Goal: Information Seeking & Learning: Find specific fact

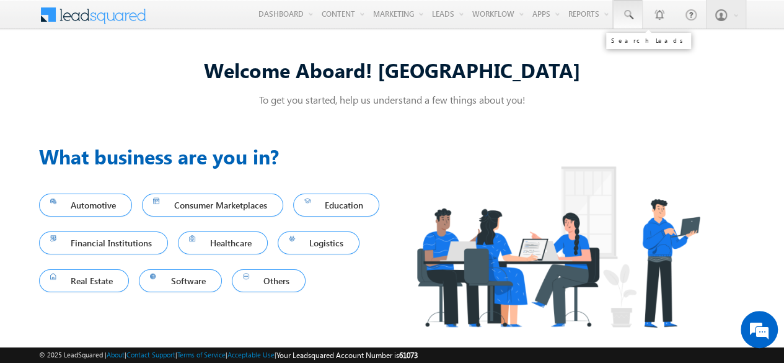
click at [631, 10] on span at bounding box center [628, 15] width 12 height 12
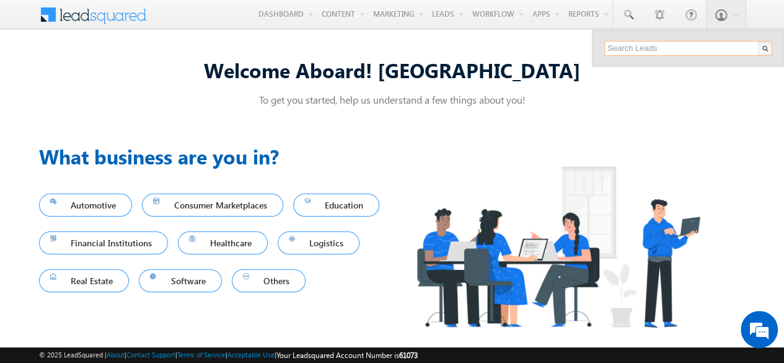
paste input "SME0001536"
type input "SME0001536"
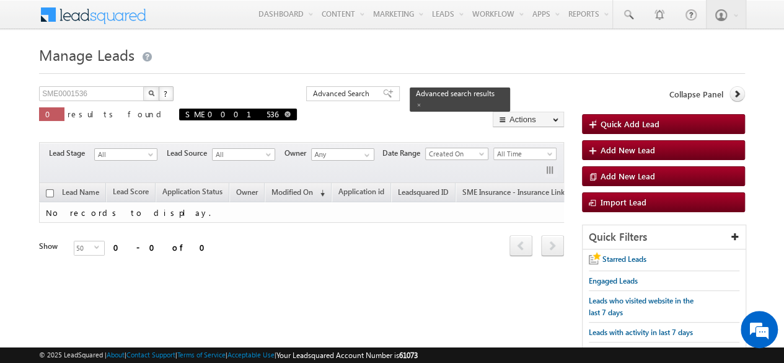
click at [284, 116] on span at bounding box center [287, 114] width 6 height 6
type input "Search Leads"
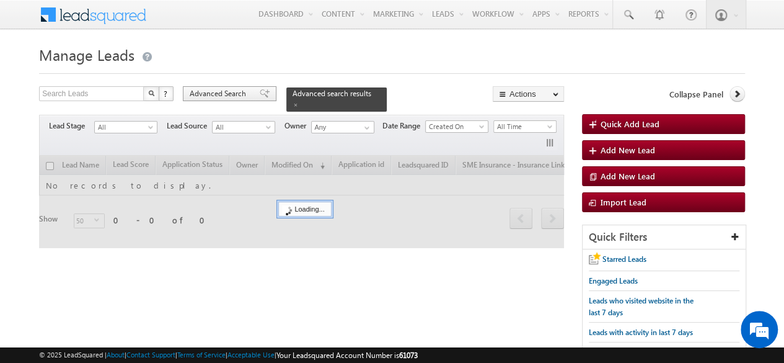
click at [222, 96] on span "Advanced Search" at bounding box center [220, 93] width 60 height 11
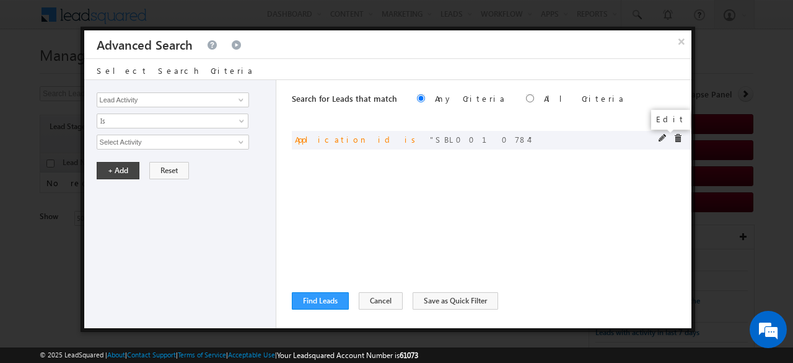
click at [662, 137] on span at bounding box center [663, 138] width 9 height 9
click at [178, 139] on input "SBL0010784" at bounding box center [173, 141] width 152 height 15
paste input "ME0001536"
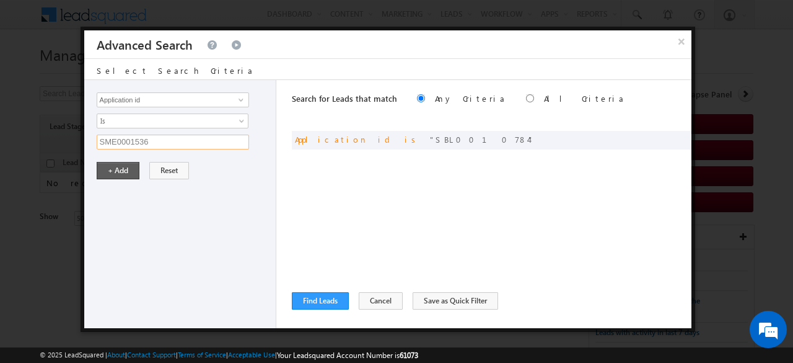
type input "SME0001536"
click at [118, 167] on button "+ Add" at bounding box center [118, 170] width 43 height 17
click at [315, 302] on button "Find Leads" at bounding box center [320, 300] width 57 height 17
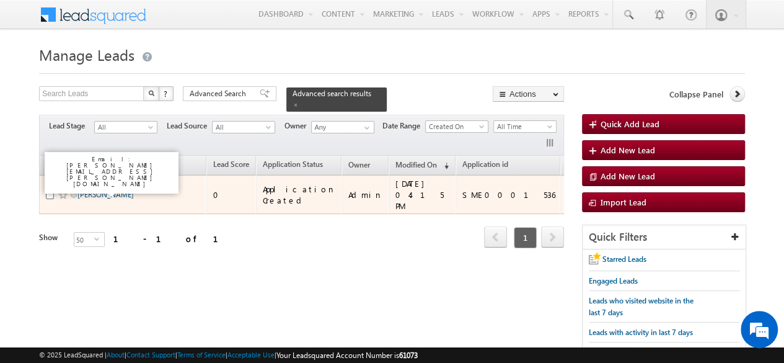
click at [103, 190] on link "INDRANI DORAI" at bounding box center [105, 194] width 56 height 9
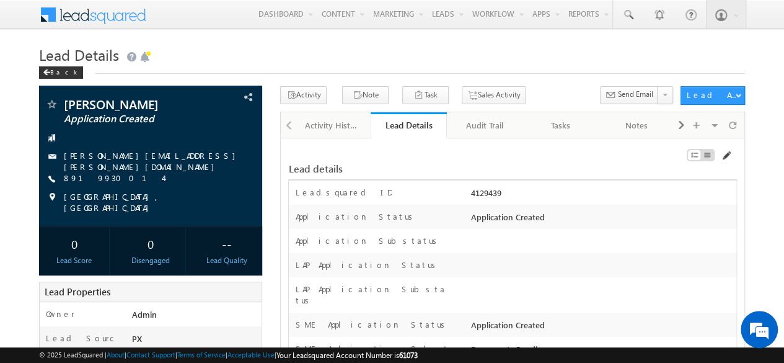
click at [728, 153] on span at bounding box center [726, 156] width 10 height 10
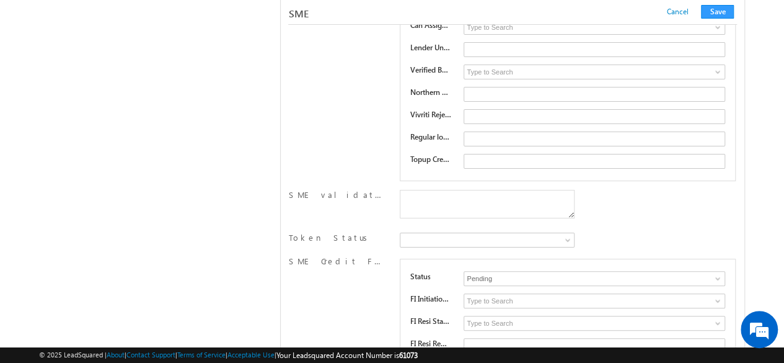
scroll to position [19271, 0]
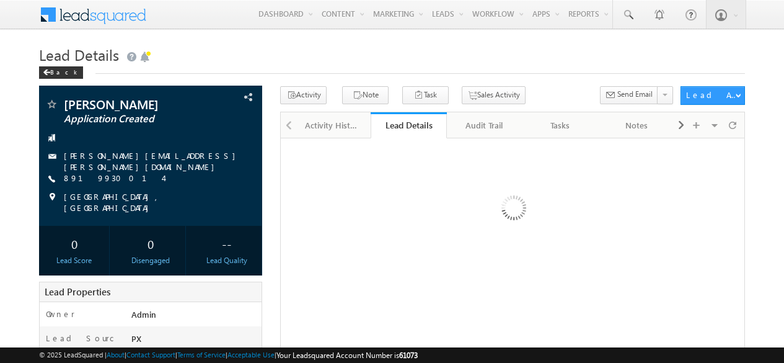
scroll to position [307, 0]
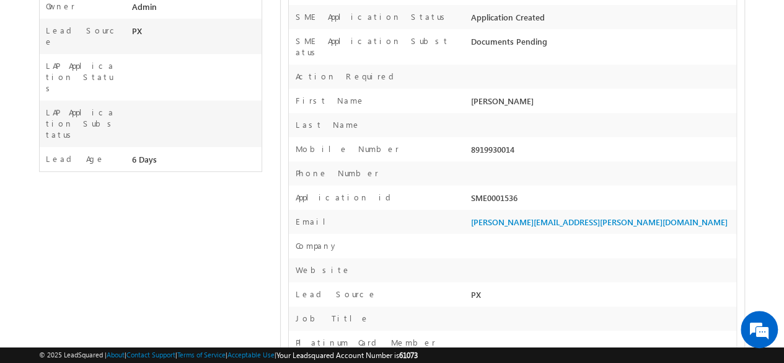
click at [452, 185] on div "Application id SME0001536" at bounding box center [512, 197] width 447 height 24
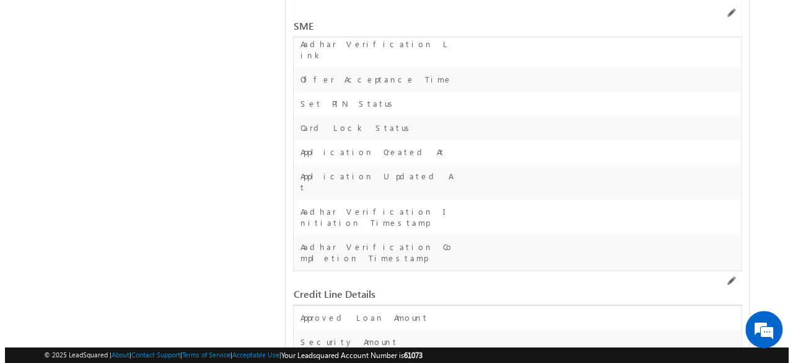
scroll to position [0, 0]
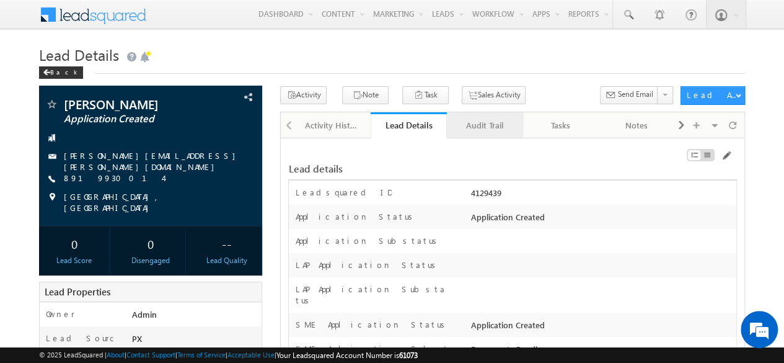
click at [476, 122] on div "Audit Trail" at bounding box center [484, 125] width 55 height 15
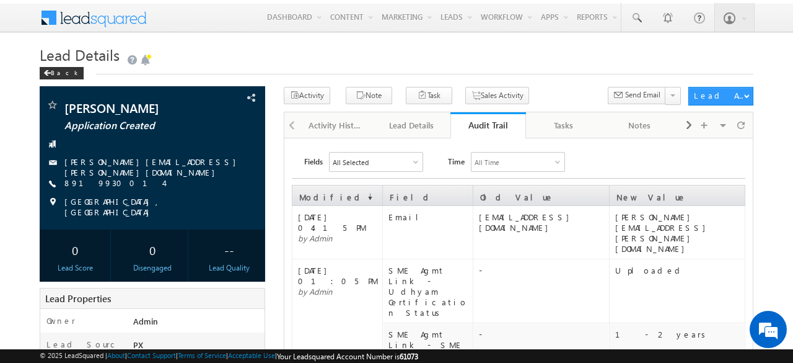
drag, startPoint x: 343, startPoint y: 214, endPoint x: 374, endPoint y: 211, distance: 31.8
click at [366, 211] on span "18 Sep 2025 04:15 PM" at bounding box center [332, 221] width 68 height 21
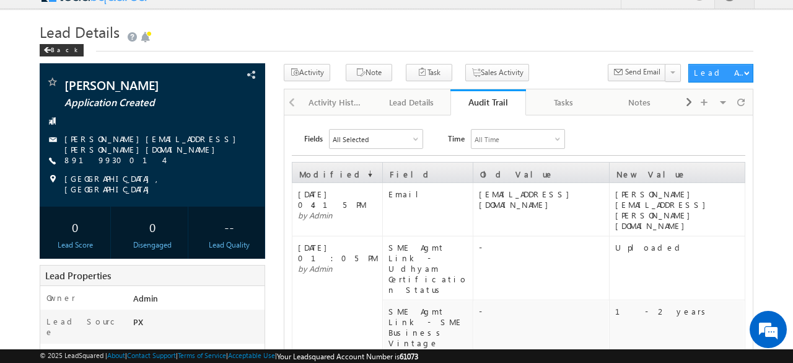
scroll to position [20, 0]
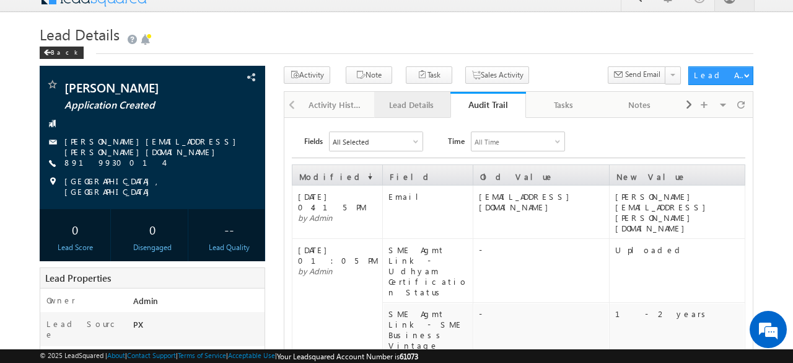
click at [416, 107] on div "Lead Details" at bounding box center [411, 104] width 55 height 15
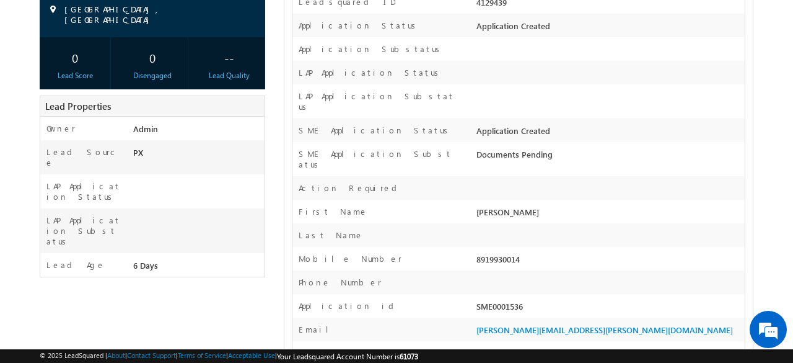
scroll to position [0, 0]
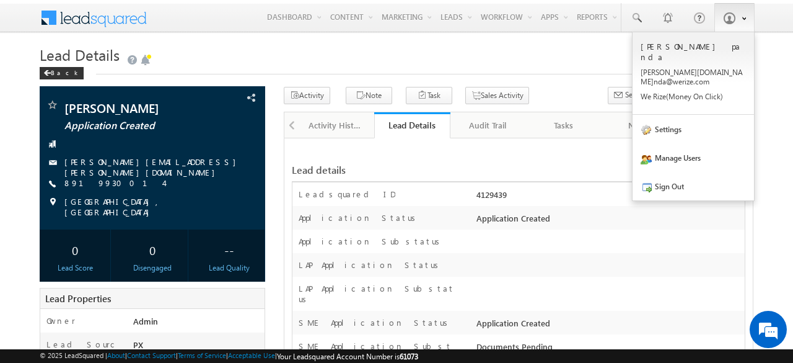
click at [742, 19] on b at bounding box center [744, 17] width 4 height 7
click at [672, 115] on link "Settings" at bounding box center [693, 129] width 121 height 29
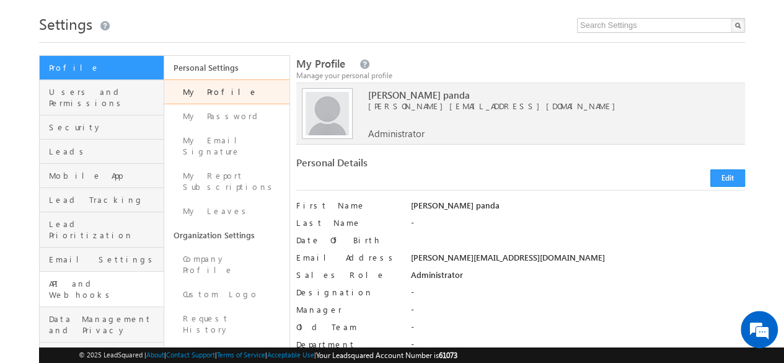
scroll to position [32, 0]
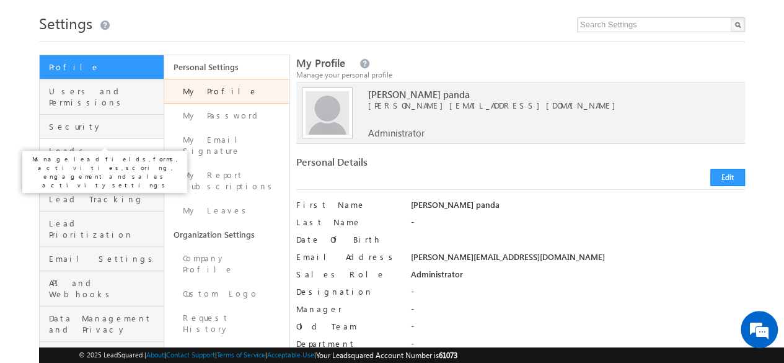
click at [58, 145] on span "Leads" at bounding box center [105, 150] width 112 height 11
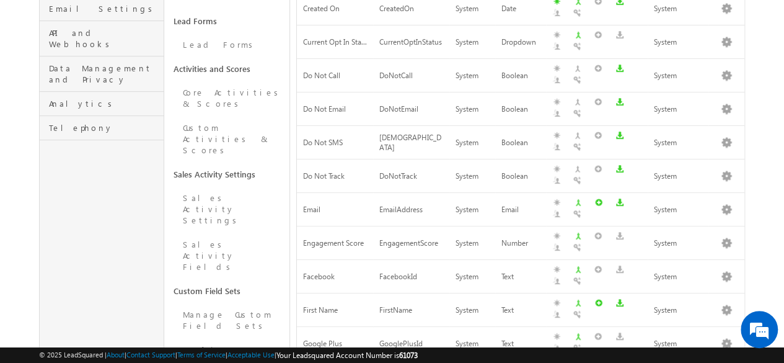
scroll to position [288, 0]
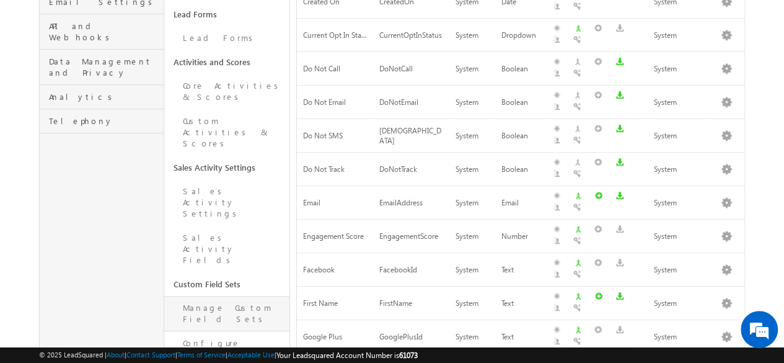
click at [208, 296] on link "Manage Custom Field Sets" at bounding box center [226, 313] width 125 height 35
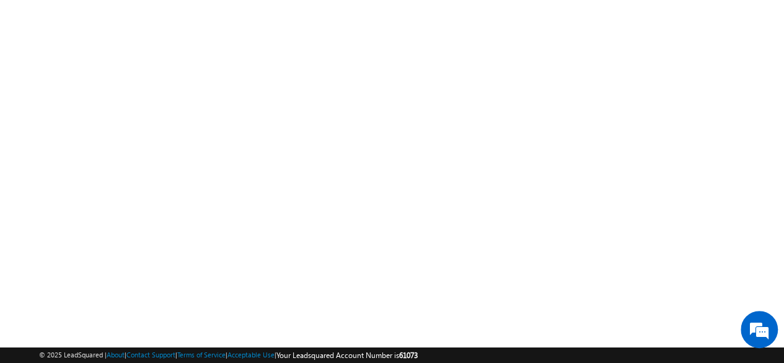
scroll to position [255, 0]
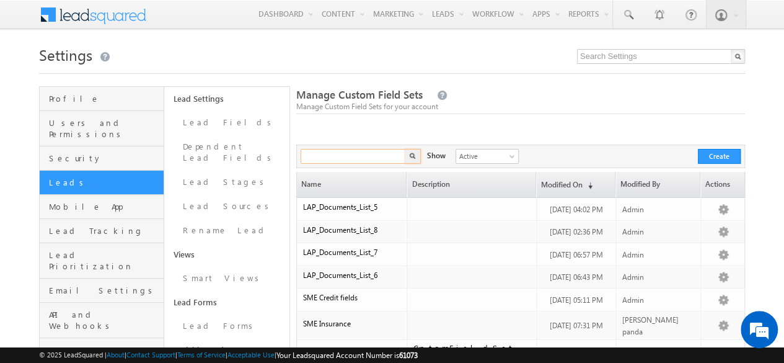
click at [351, 156] on input "text" at bounding box center [354, 156] width 106 height 15
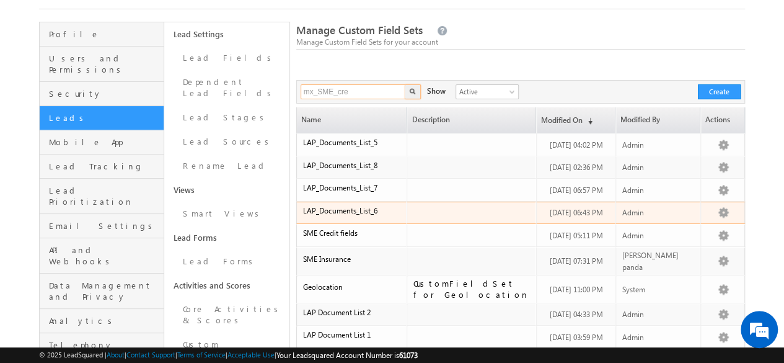
scroll to position [65, 0]
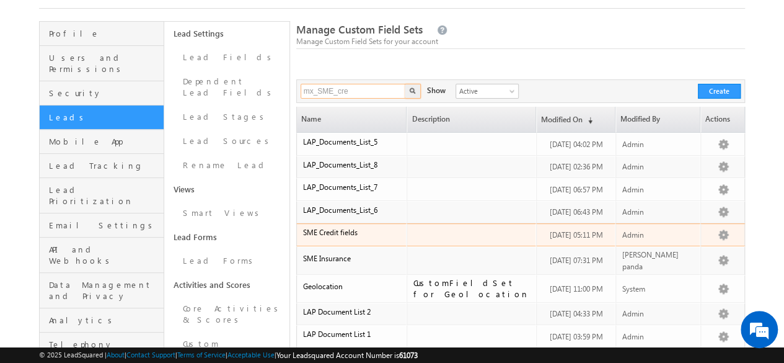
type input "mx_SME_cre"
click at [332, 231] on span "SME Credit fields" at bounding box center [330, 231] width 55 height 9
click at [725, 231] on button "button" at bounding box center [723, 235] width 12 height 12
click at [683, 245] on link "Edit" at bounding box center [703, 249] width 62 height 15
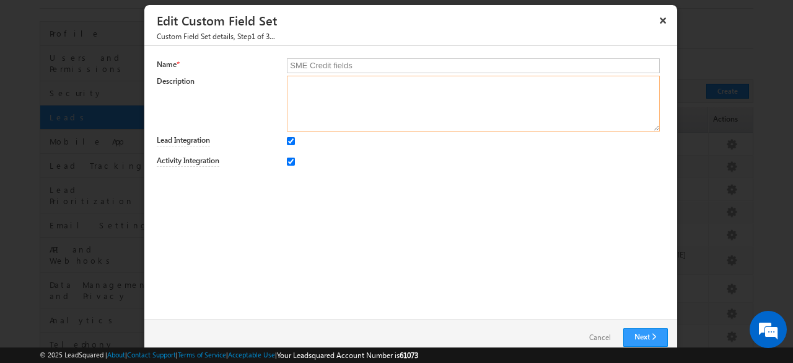
click at [341, 107] on textarea at bounding box center [473, 104] width 372 height 56
click at [594, 335] on link "Cancel" at bounding box center [600, 337] width 46 height 18
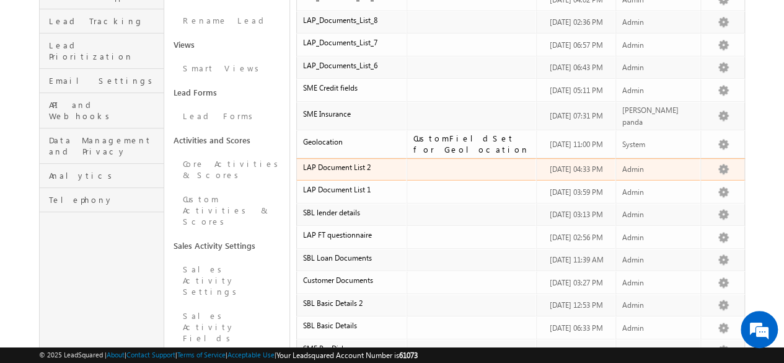
scroll to position [211, 0]
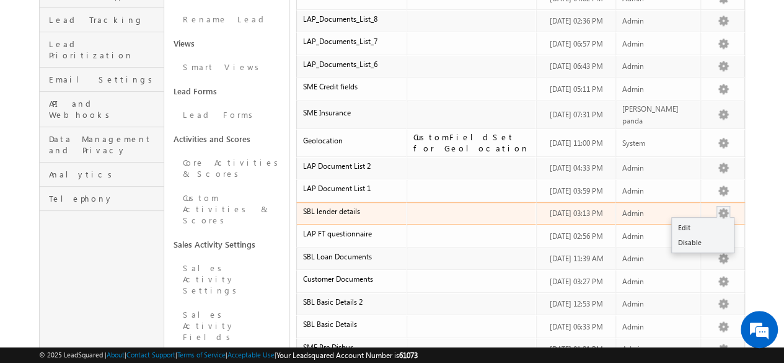
click at [717, 207] on button "button" at bounding box center [723, 213] width 12 height 12
click at [676, 220] on link "Edit" at bounding box center [703, 227] width 62 height 15
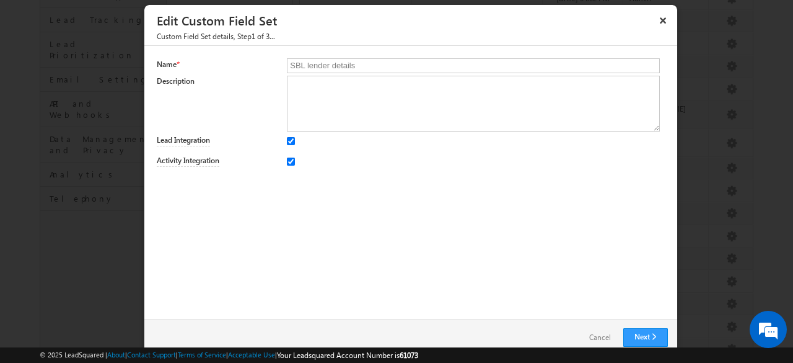
click at [316, 132] on div at bounding box center [476, 139] width 378 height 17
click at [341, 90] on textarea at bounding box center [473, 104] width 372 height 56
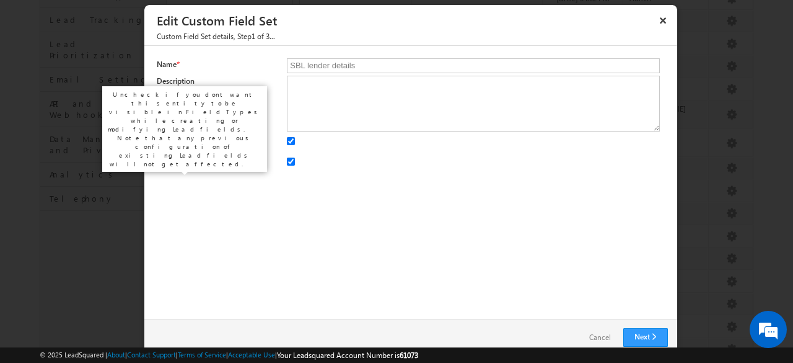
click at [171, 139] on label "Lead Integration" at bounding box center [183, 140] width 53 height 12
click at [287, 139] on input "Lead Integration" at bounding box center [291, 141] width 8 height 8
checkbox input "false"
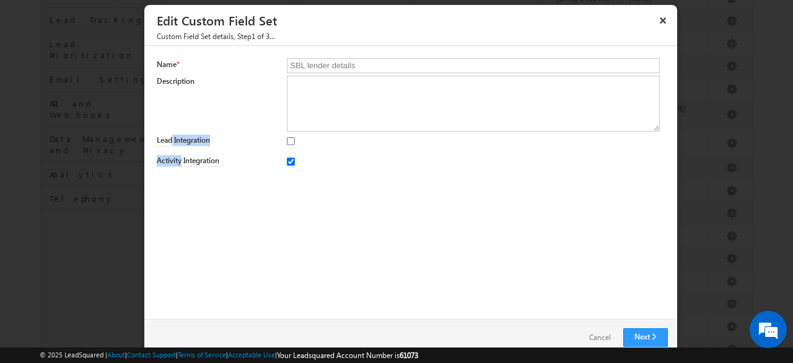
drag, startPoint x: 171, startPoint y: 139, endPoint x: 170, endPoint y: 153, distance: 13.7
click at [170, 153] on div "Name * SBL lender details Description Lead Integration Activity Integration" at bounding box center [411, 115] width 508 height 114
click at [170, 153] on div "Activity Integration" at bounding box center [411, 162] width 508 height 20
click at [592, 337] on link "Cancel" at bounding box center [600, 337] width 46 height 18
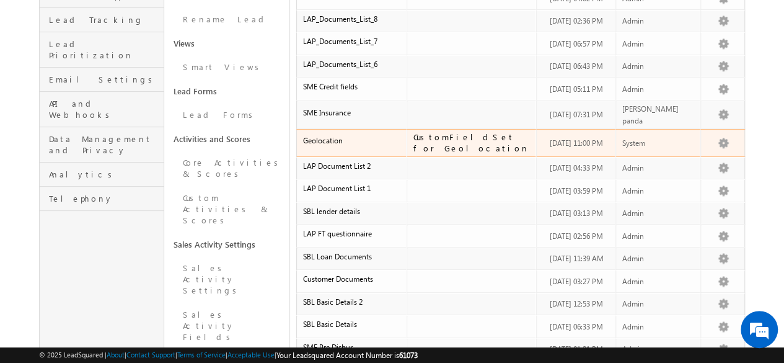
scroll to position [209, 0]
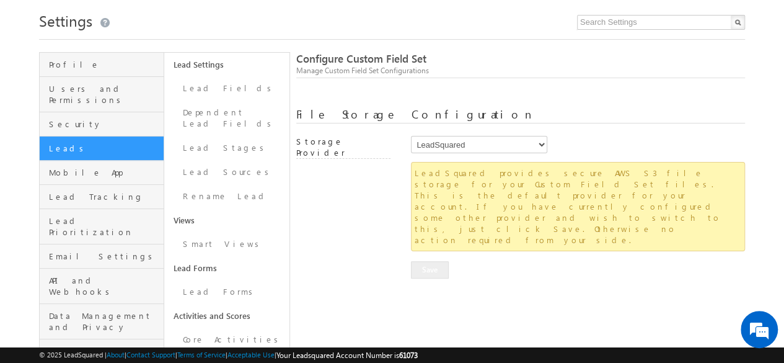
scroll to position [33, 0]
click at [207, 87] on link "Lead Fields" at bounding box center [226, 89] width 125 height 24
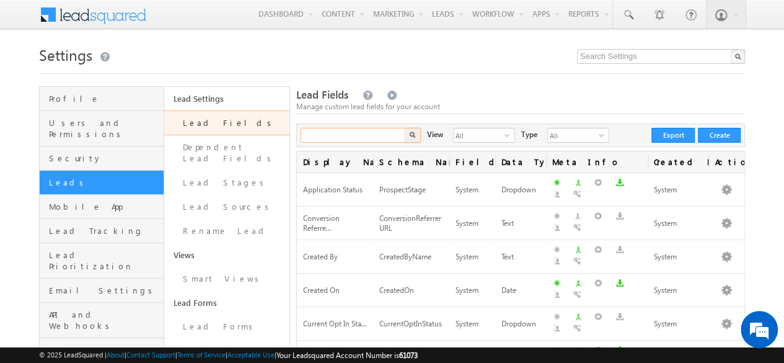
click at [333, 136] on input "text" at bounding box center [354, 135] width 106 height 15
type input "CustomObject_19"
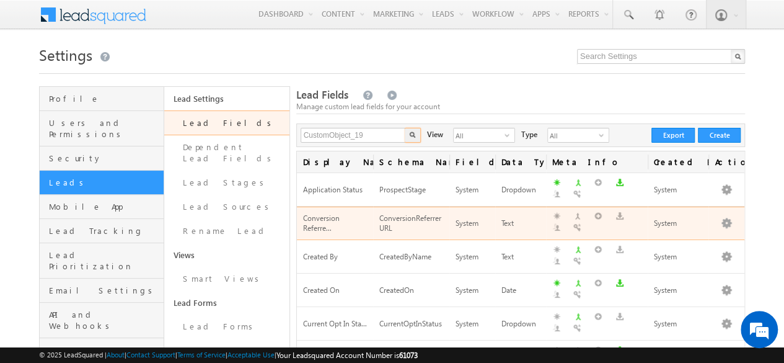
click at [405, 128] on button "button" at bounding box center [413, 135] width 16 height 15
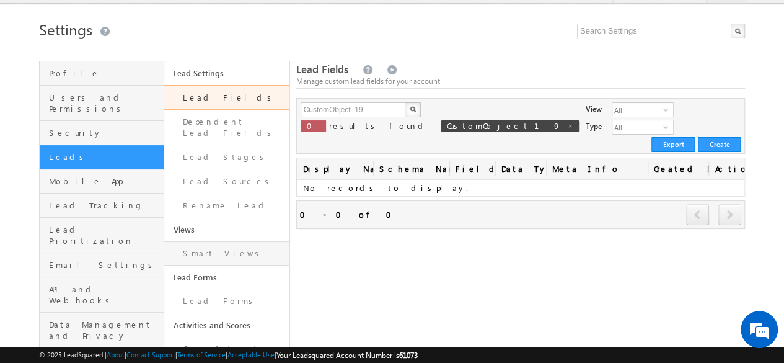
scroll to position [25, 0]
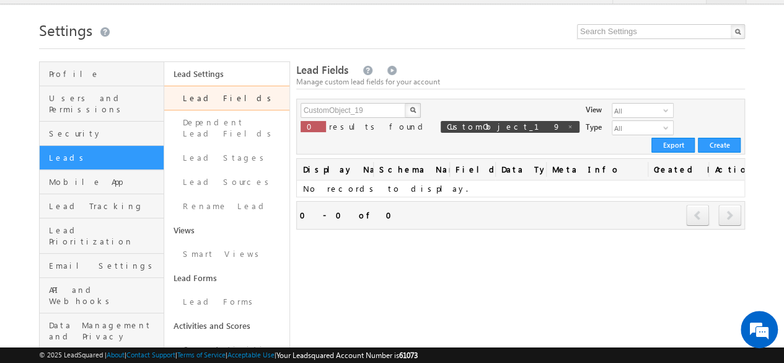
drag, startPoint x: 239, startPoint y: 255, endPoint x: 533, endPoint y: 82, distance: 340.5
click at [533, 82] on div "Manage custom lead fields for your account" at bounding box center [520, 81] width 449 height 11
click at [372, 106] on input "CustomObject_19" at bounding box center [354, 110] width 106 height 15
type input "CustomObject_20"
click at [405, 103] on button "button" at bounding box center [413, 110] width 16 height 15
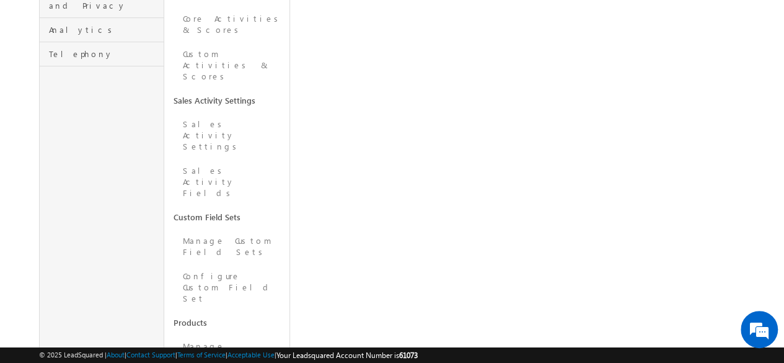
scroll to position [357, 0]
click at [215, 227] on link "Manage Custom Field Sets" at bounding box center [226, 244] width 125 height 35
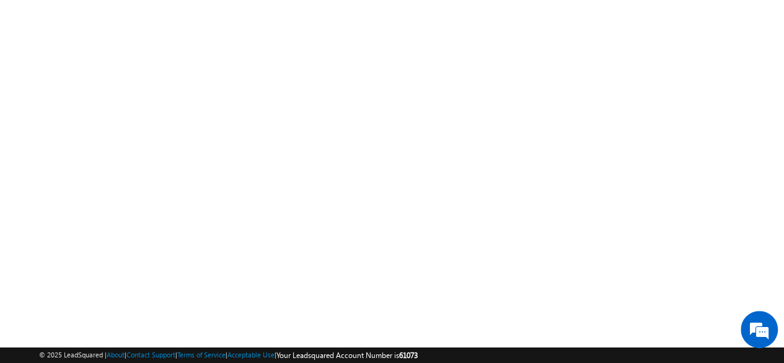
scroll to position [255, 0]
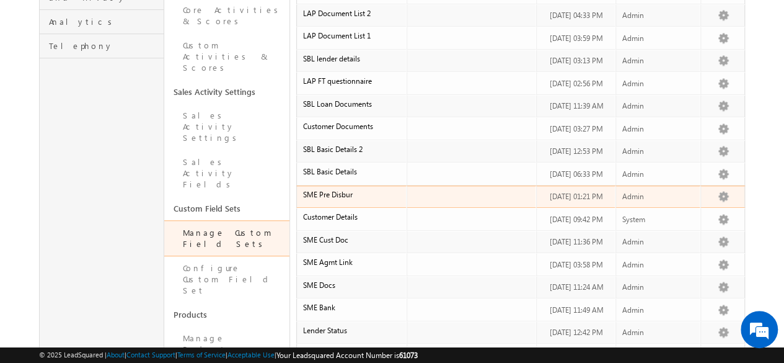
scroll to position [363, 0]
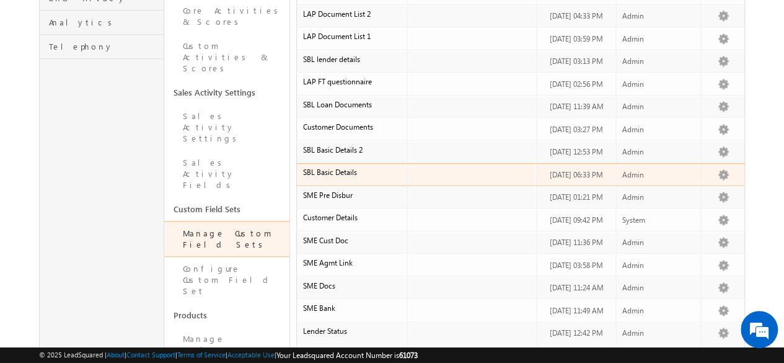
click at [333, 167] on span "SBL Basic Details" at bounding box center [330, 171] width 54 height 9
click at [683, 182] on link "Edit" at bounding box center [703, 189] width 62 height 15
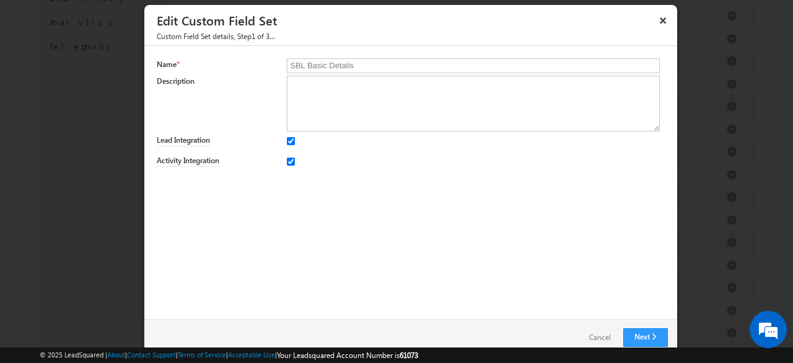
click at [249, 34] on span "Custom Field Set details, Step1 of 3..." at bounding box center [410, 38] width 533 height 14
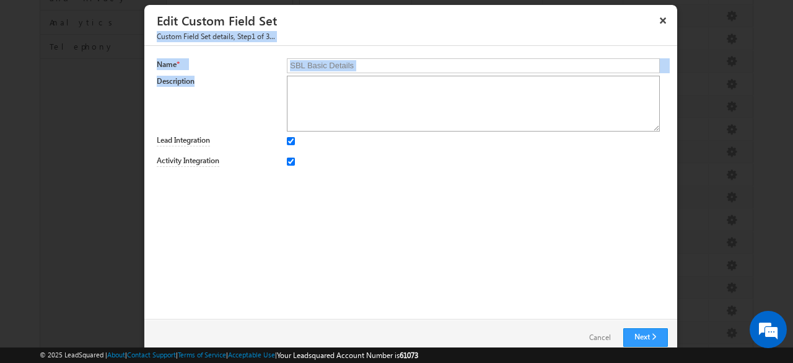
drag, startPoint x: 249, startPoint y: 34, endPoint x: 310, endPoint y: 100, distance: 89.5
click at [310, 100] on div "× Edit Custom Field Set Custom Field Set details, Step1 of 3... Name * SBL Basi…" at bounding box center [411, 180] width 534 height 352
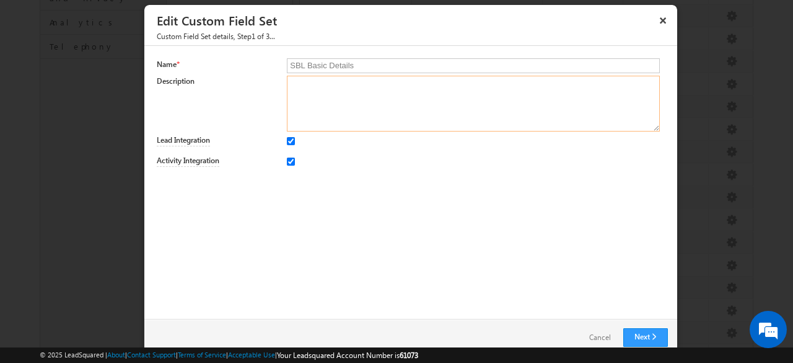
click at [310, 100] on textarea at bounding box center [473, 104] width 372 height 56
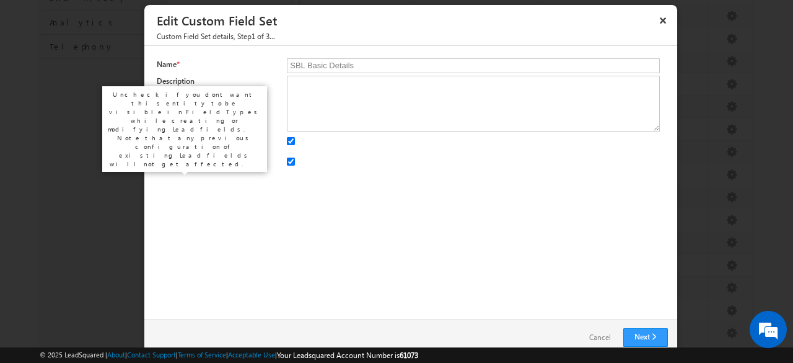
drag, startPoint x: 171, startPoint y: 145, endPoint x: 182, endPoint y: 162, distance: 20.6
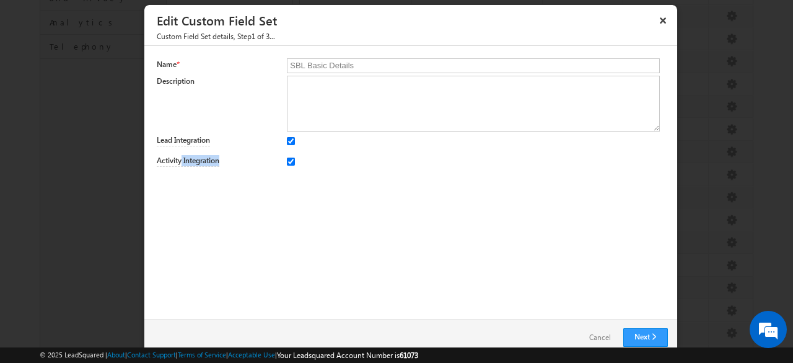
drag, startPoint x: 182, startPoint y: 162, endPoint x: 247, endPoint y: 253, distance: 112.0
click at [247, 253] on div "Name * SBL Basic Details Description Lead Integration Activity Integration" at bounding box center [410, 182] width 533 height 273
click at [591, 339] on link "Cancel" at bounding box center [600, 337] width 46 height 18
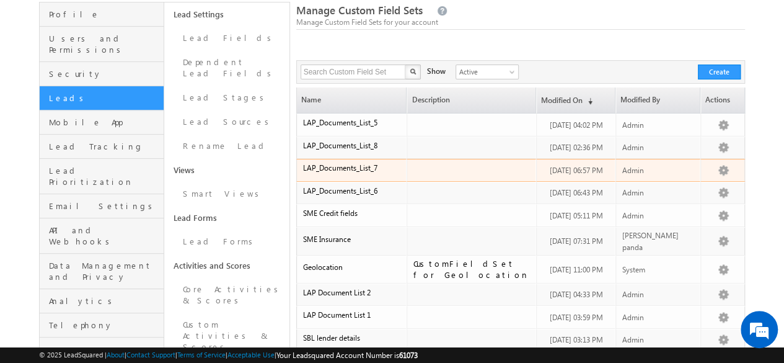
scroll to position [89, 0]
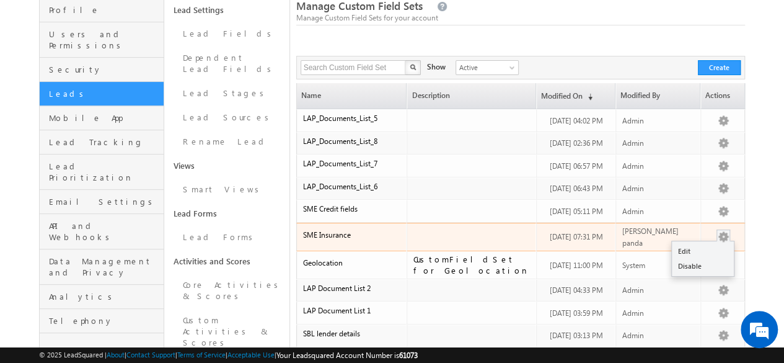
click at [725, 231] on button "button" at bounding box center [723, 237] width 12 height 12
click at [684, 244] on link "Edit" at bounding box center [703, 251] width 62 height 15
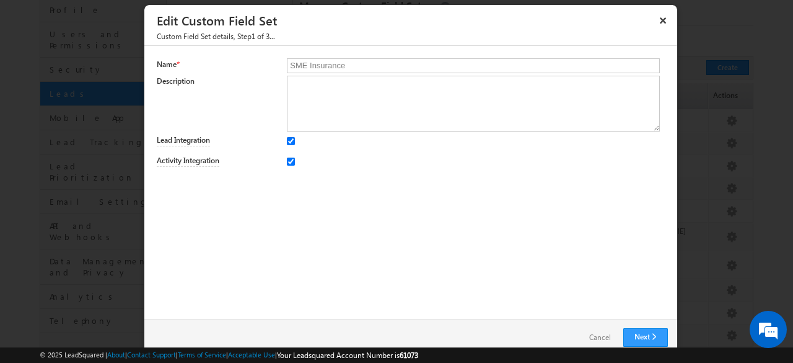
click at [599, 338] on link "Cancel" at bounding box center [600, 337] width 46 height 18
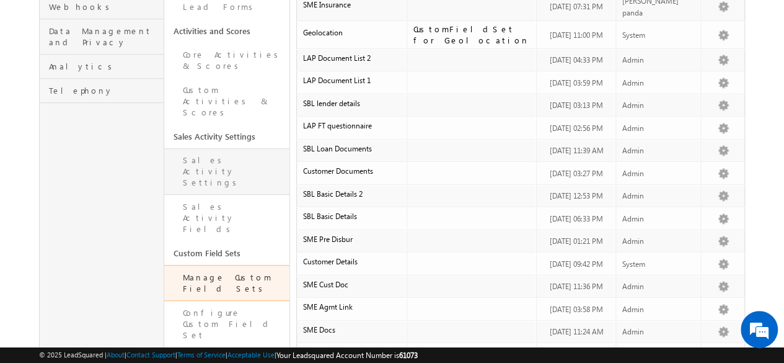
scroll to position [0, 0]
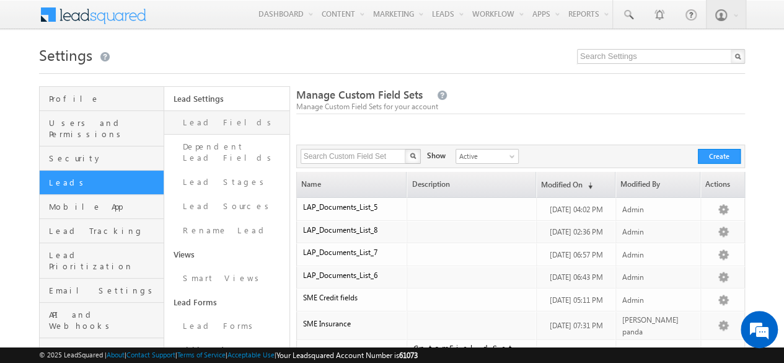
click at [222, 120] on link "Lead Fields" at bounding box center [226, 122] width 125 height 24
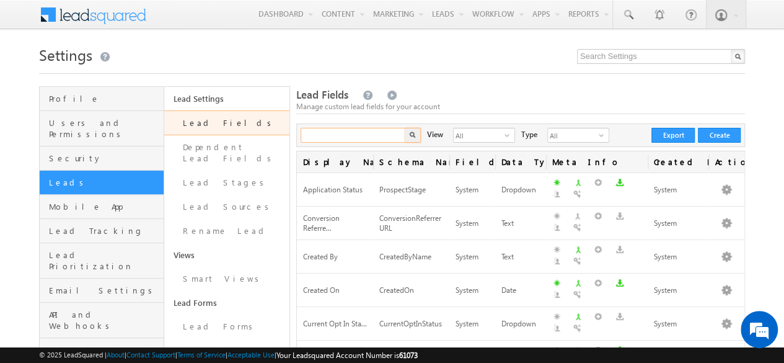
click at [364, 137] on input "text" at bounding box center [354, 135] width 106 height 15
type input "name"
click at [405, 128] on button "button" at bounding box center [413, 135] width 16 height 15
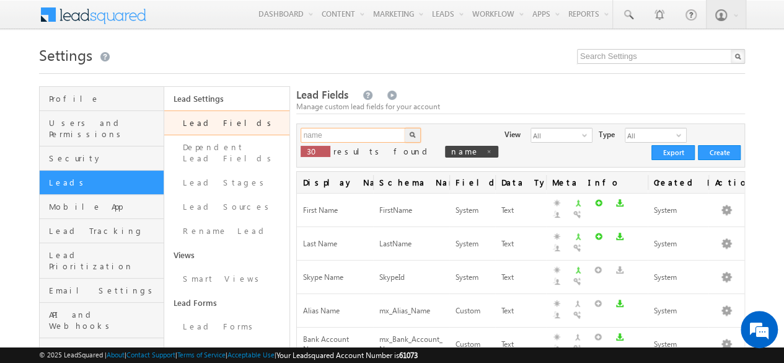
click at [346, 133] on input "name" at bounding box center [354, 135] width 106 height 15
click at [405, 128] on button "button" at bounding box center [413, 135] width 16 height 15
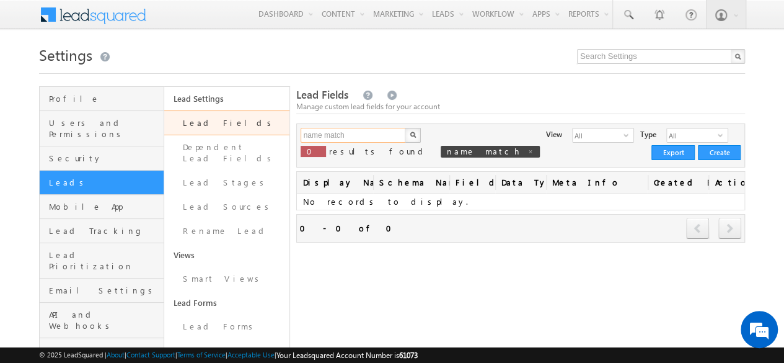
click at [346, 133] on input "name match" at bounding box center [354, 135] width 106 height 15
type input "name ma"
type input "credit"
click at [405, 128] on button "button" at bounding box center [413, 135] width 16 height 15
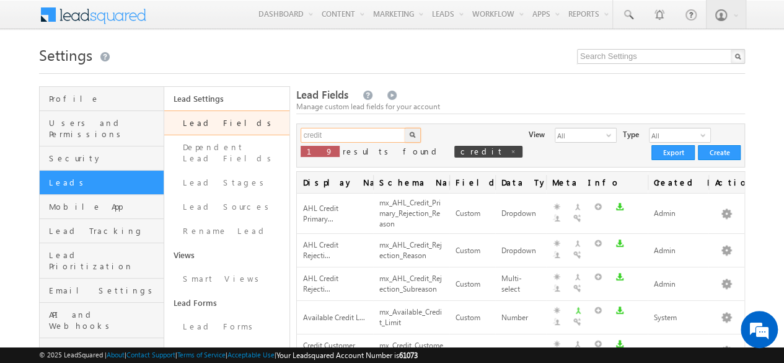
click at [349, 132] on input "credit" at bounding box center [354, 135] width 106 height 15
click at [405, 128] on button "button" at bounding box center [413, 135] width 16 height 15
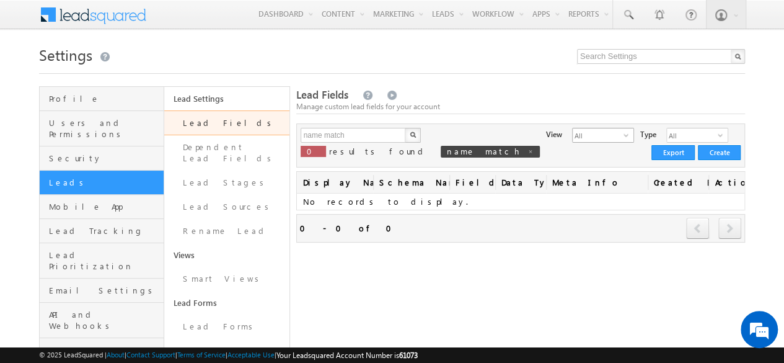
click at [573, 134] on span "All" at bounding box center [598, 135] width 51 height 14
click at [667, 137] on span "All" at bounding box center [692, 135] width 51 height 14
click at [501, 152] on div "name match X 0 results found name match View All select 3 Type All select 1 Cre…" at bounding box center [520, 145] width 449 height 44
click at [373, 133] on input "name match" at bounding box center [354, 135] width 106 height 15
click at [405, 128] on button "button" at bounding box center [413, 135] width 16 height 15
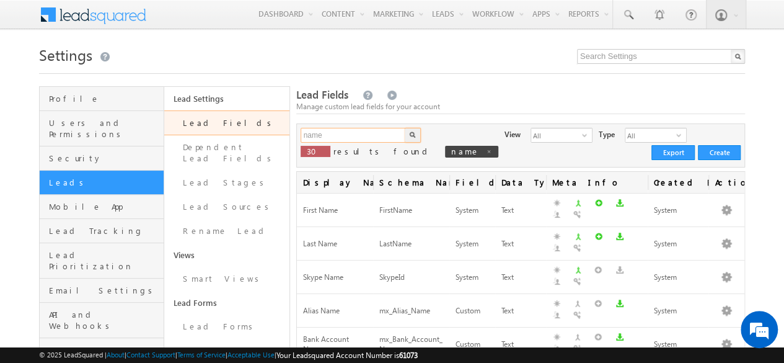
click at [343, 133] on input "name" at bounding box center [354, 135] width 106 height 15
click at [405, 128] on button "button" at bounding box center [413, 135] width 16 height 15
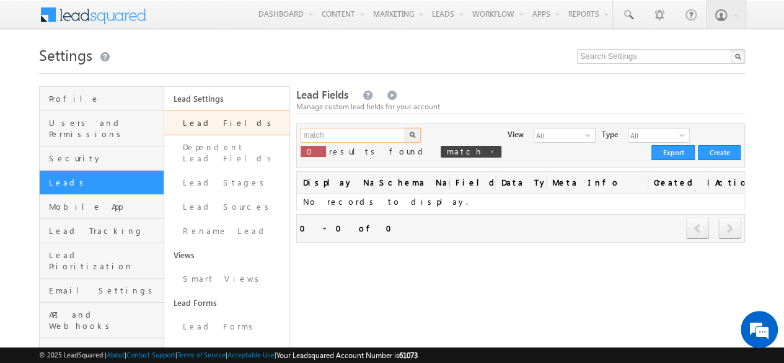
click at [343, 133] on input "match" at bounding box center [354, 135] width 106 height 15
type input "m"
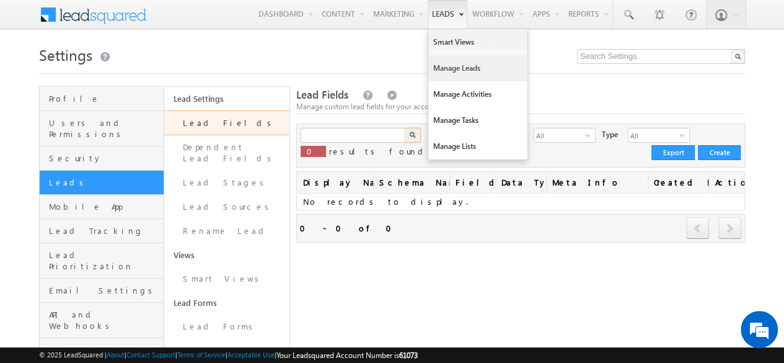
type input "Search Lead Fields"
click at [452, 68] on link "Manage Leads" at bounding box center [477, 68] width 99 height 26
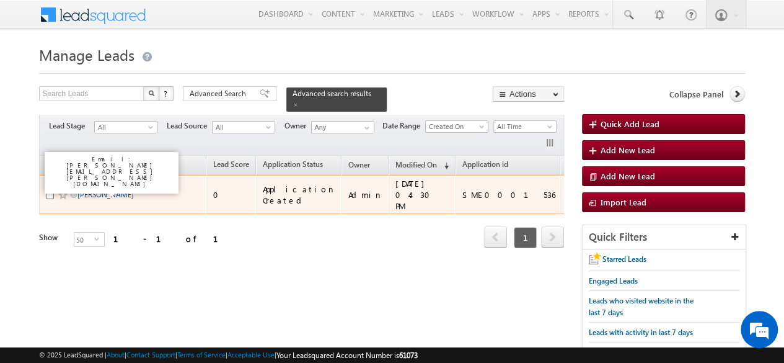
click at [113, 190] on link "[PERSON_NAME]" at bounding box center [105, 194] width 56 height 9
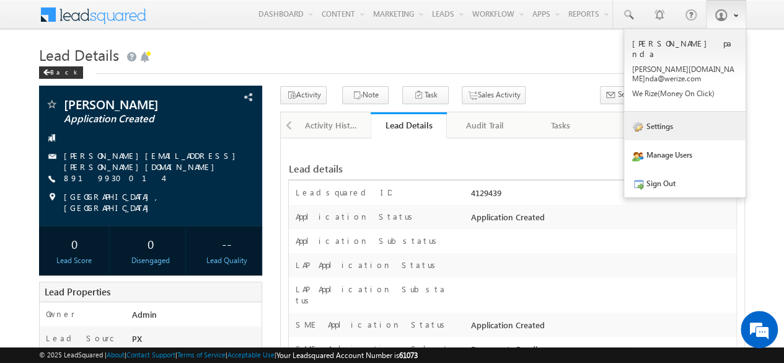
click at [663, 112] on link "Settings" at bounding box center [684, 126] width 121 height 29
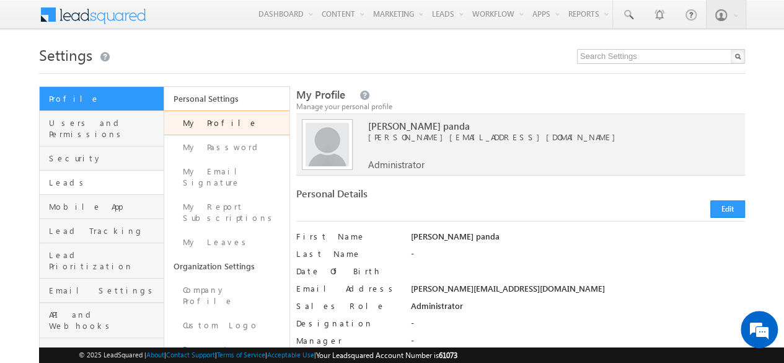
click at [113, 176] on link "Leads" at bounding box center [102, 182] width 124 height 24
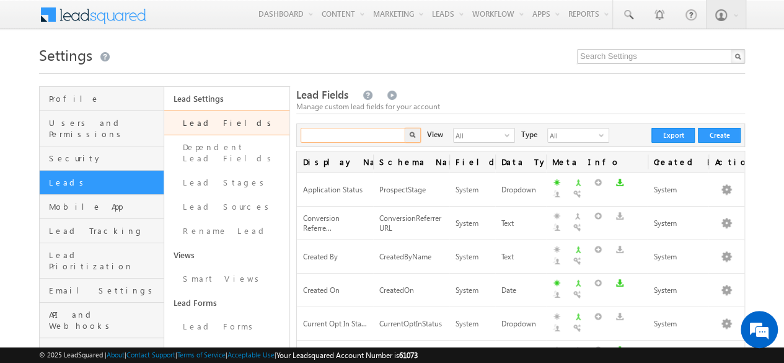
click at [354, 133] on input "text" at bounding box center [354, 135] width 106 height 15
type input "sbl"
click at [405, 128] on button "button" at bounding box center [413, 135] width 16 height 15
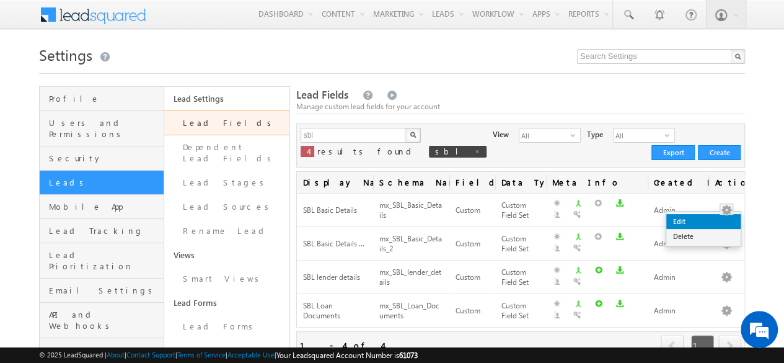
click at [693, 219] on link "Edit" at bounding box center [703, 221] width 74 height 15
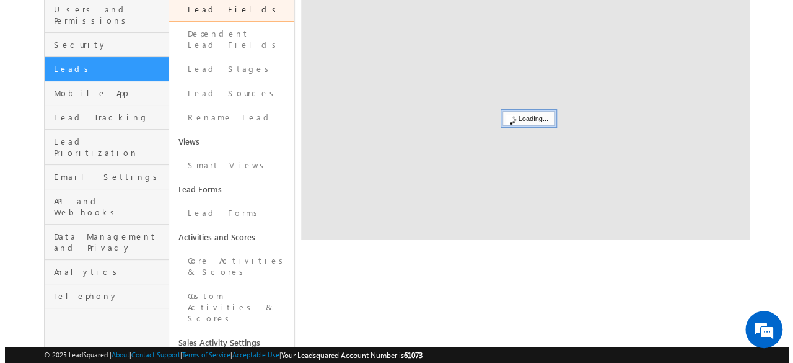
scroll to position [113, 0]
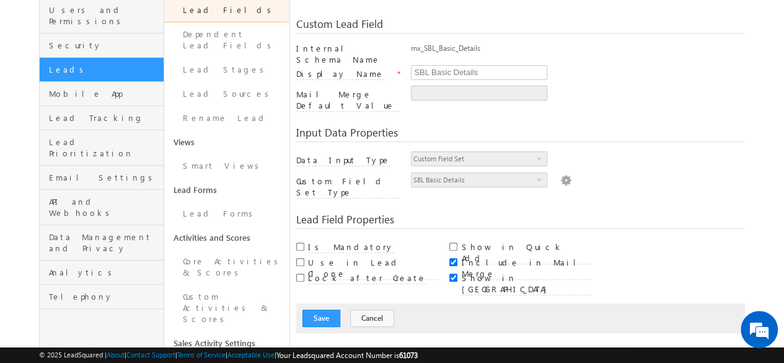
click at [560, 172] on img at bounding box center [565, 179] width 11 height 14
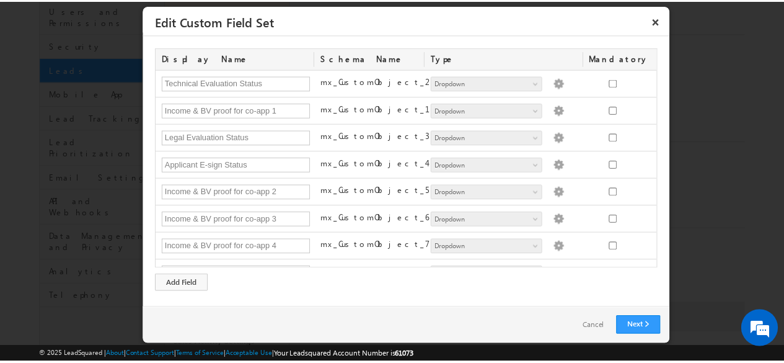
scroll to position [0, 0]
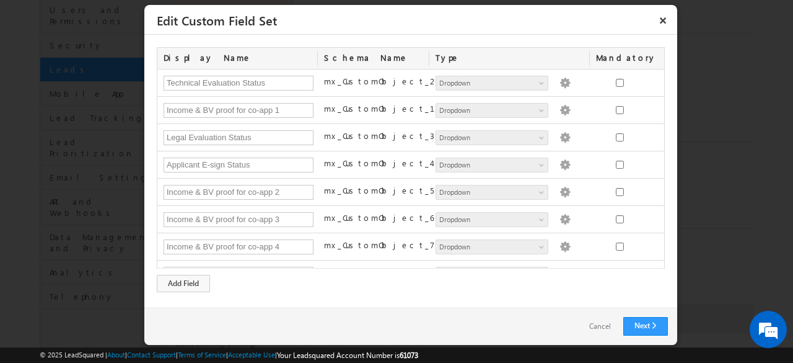
click at [602, 324] on link "Cancel" at bounding box center [600, 326] width 46 height 18
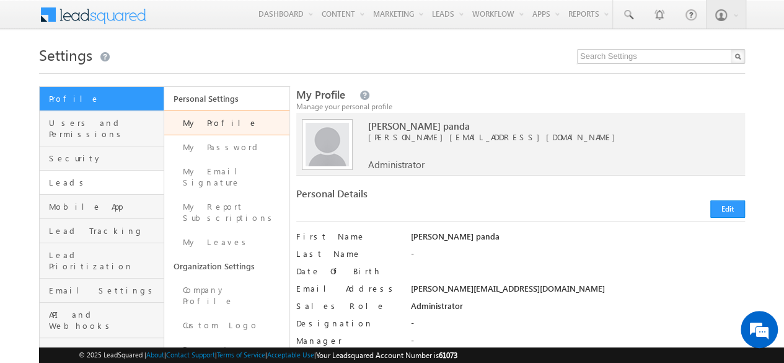
click at [68, 170] on link "Leads" at bounding box center [102, 182] width 124 height 24
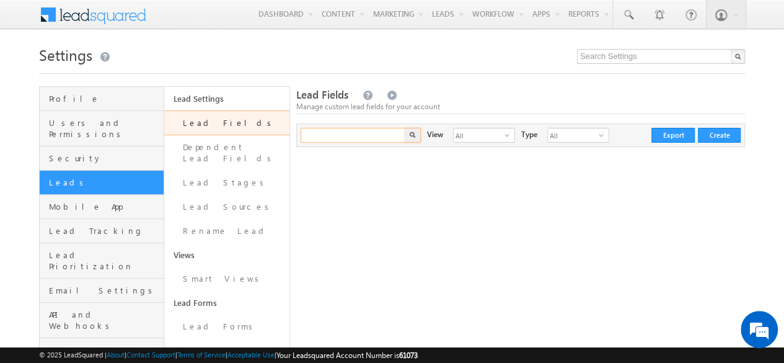
click at [353, 132] on input "text" at bounding box center [354, 135] width 106 height 15
type input "Search Lead Fields"
click at [446, 89] on div "Lead Fields Manage custom lead fields for your account" at bounding box center [520, 100] width 449 height 27
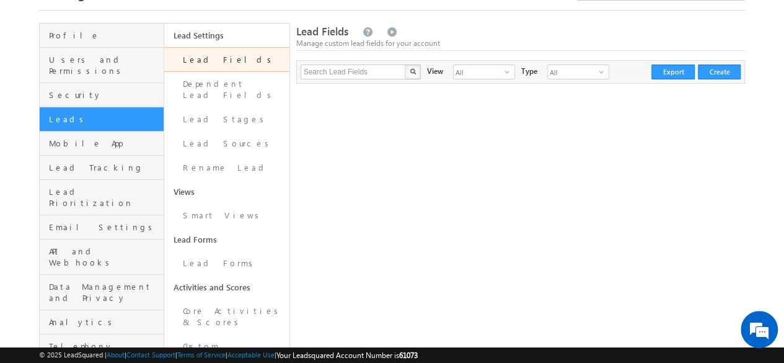
scroll to position [62, 0]
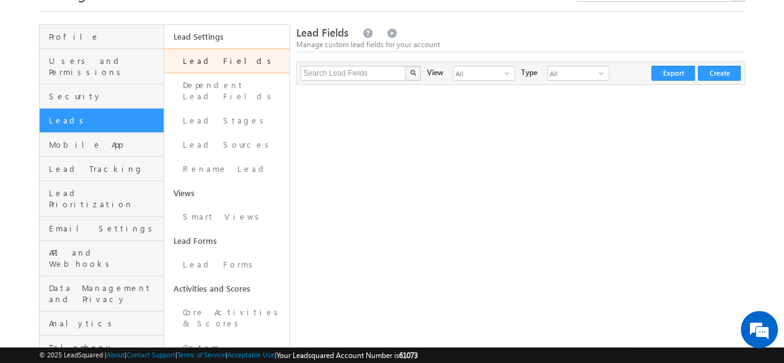
click at [202, 55] on link "Lead Fields" at bounding box center [226, 60] width 125 height 25
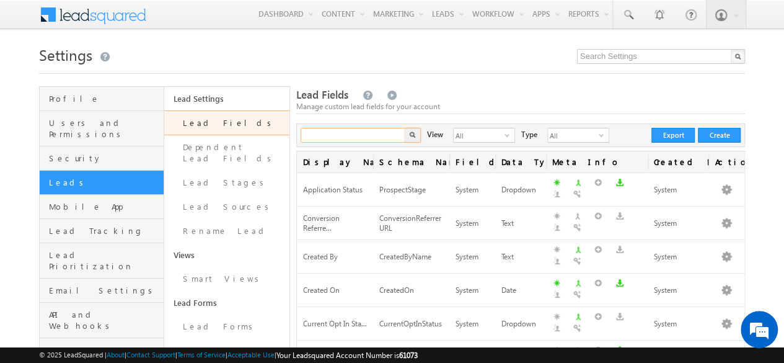
click at [328, 136] on input "text" at bounding box center [354, 135] width 106 height 15
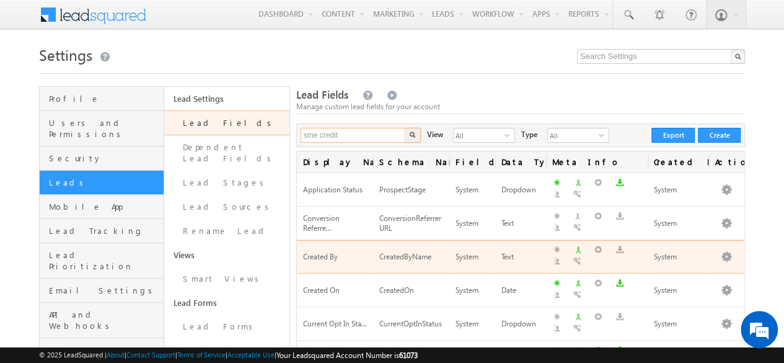
type input "sme credit"
click at [405, 128] on button "button" at bounding box center [413, 135] width 16 height 15
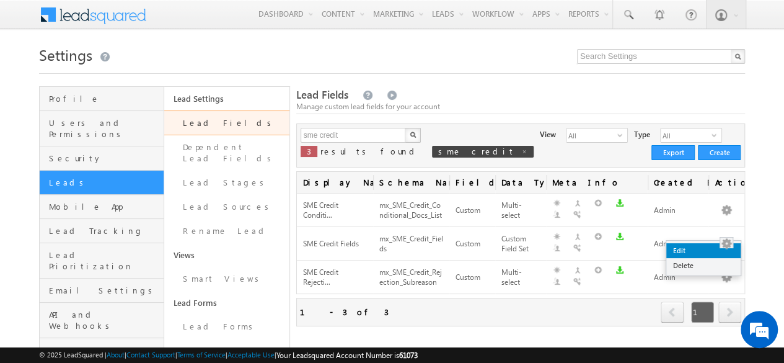
click at [700, 247] on link "Edit" at bounding box center [703, 250] width 74 height 15
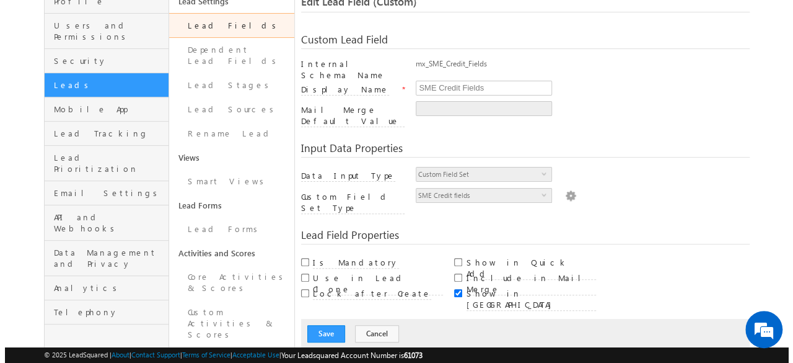
scroll to position [102, 0]
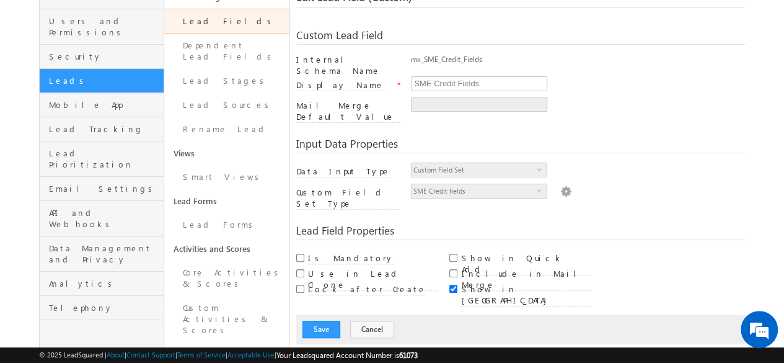
click at [560, 183] on img at bounding box center [565, 190] width 11 height 14
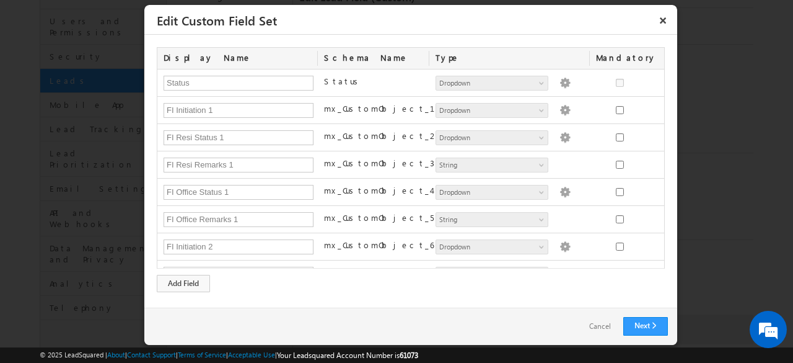
scroll to position [365, 0]
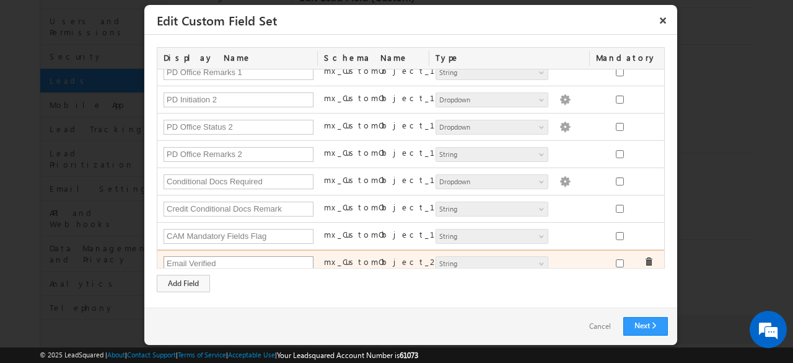
click at [232, 256] on input "Email Verified" at bounding box center [239, 263] width 150 height 15
click at [538, 261] on span at bounding box center [543, 266] width 10 height 10
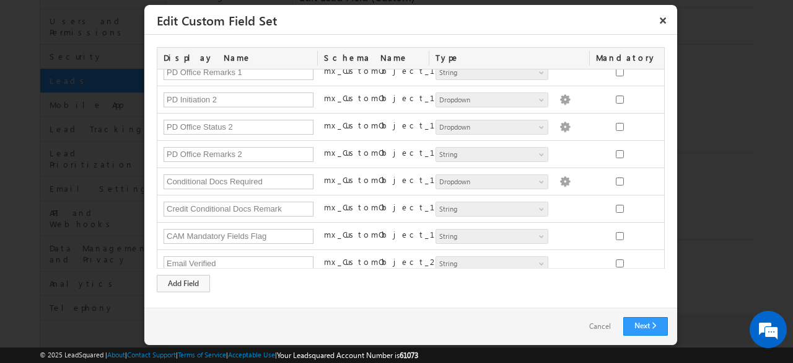
drag, startPoint x: 219, startPoint y: 255, endPoint x: 154, endPoint y: 256, distance: 65.7
click at [154, 256] on div "Display Name Schema Name Type Mandatory Status Status Number String DateTime Da…" at bounding box center [410, 171] width 533 height 273
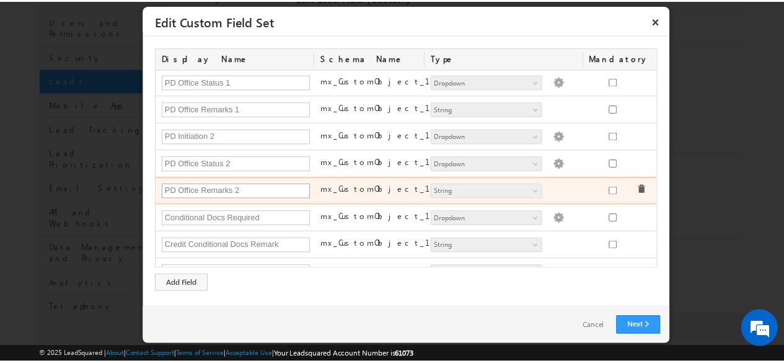
scroll to position [365, 0]
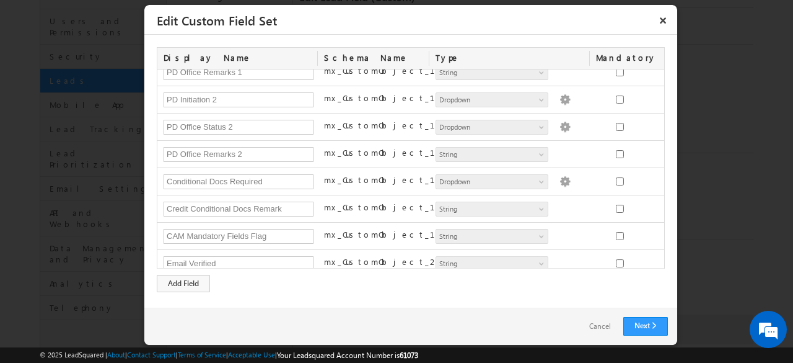
click at [272, 295] on div "Display Name Schema Name Type Mandatory Status Status Number String DateTime Da…" at bounding box center [410, 171] width 533 height 273
click at [589, 322] on link "Cancel" at bounding box center [600, 326] width 46 height 18
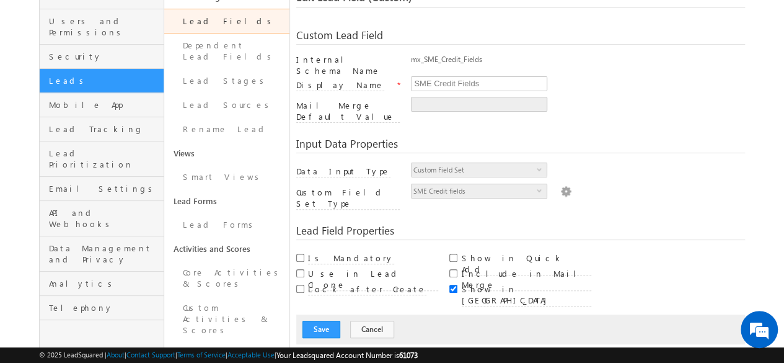
drag, startPoint x: 410, startPoint y: 62, endPoint x: 503, endPoint y: 68, distance: 92.5
click at [503, 68] on div "mx_SME_Credit_Fields" at bounding box center [578, 62] width 334 height 17
copy div "mx_SME_Credit_Fields"
click at [581, 126] on div "Input Data Properties Data Input Type Custom Field Set select 15 Number Type In…" at bounding box center [520, 169] width 449 height 87
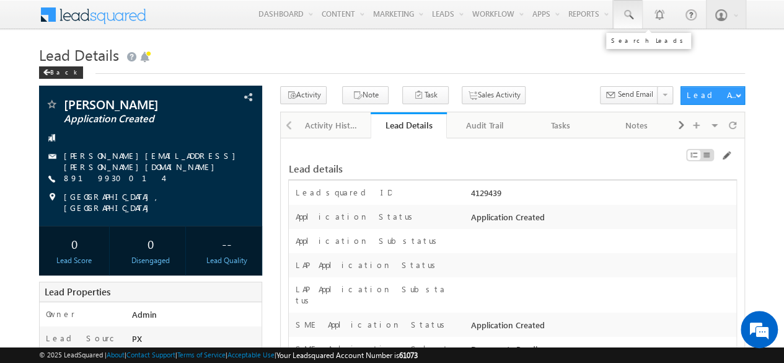
click at [631, 11] on span at bounding box center [628, 15] width 12 height 12
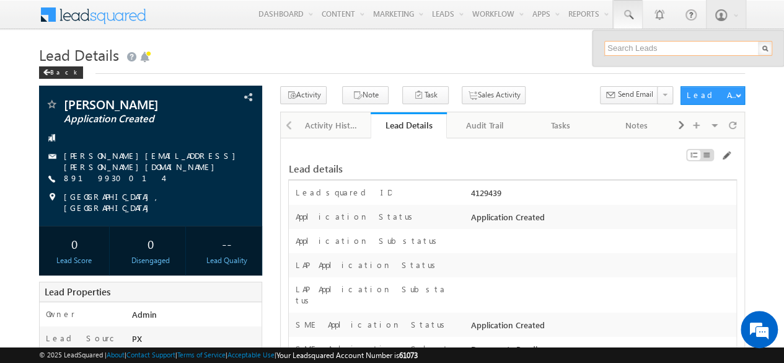
paste input "SME0001472"
type input "SME0001472"
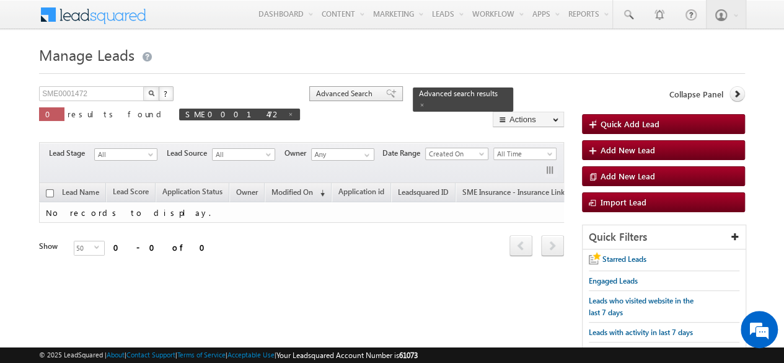
click at [316, 88] on span "Advanced Search" at bounding box center [346, 93] width 60 height 11
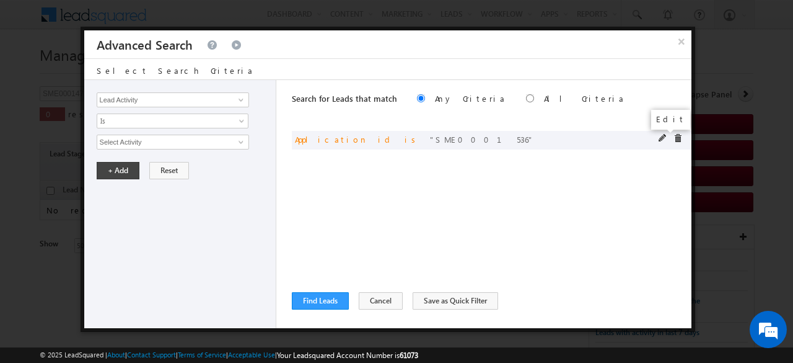
click at [662, 139] on span at bounding box center [663, 138] width 9 height 9
click at [175, 139] on input "SME0001536" at bounding box center [173, 141] width 152 height 15
paste input "472"
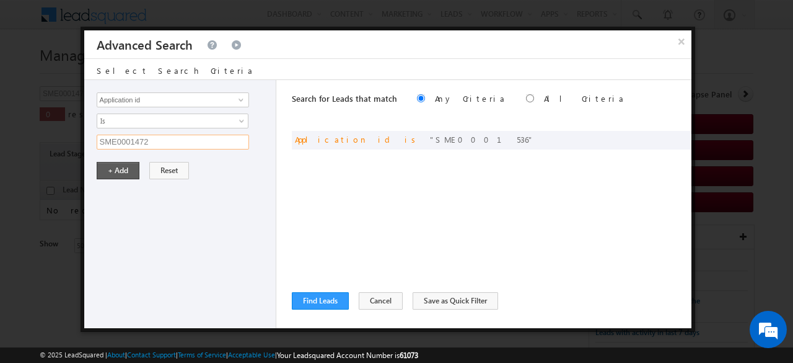
type input "SME0001472"
click at [130, 176] on button "+ Add" at bounding box center [118, 170] width 43 height 17
click at [329, 296] on button "Find Leads" at bounding box center [320, 300] width 57 height 17
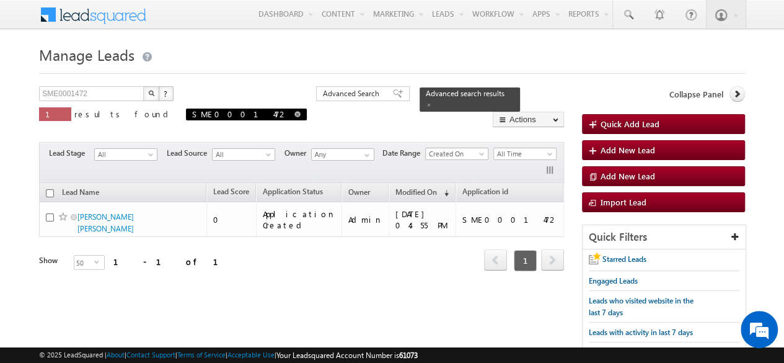
click at [294, 116] on span at bounding box center [297, 114] width 6 height 6
type input "Search Leads"
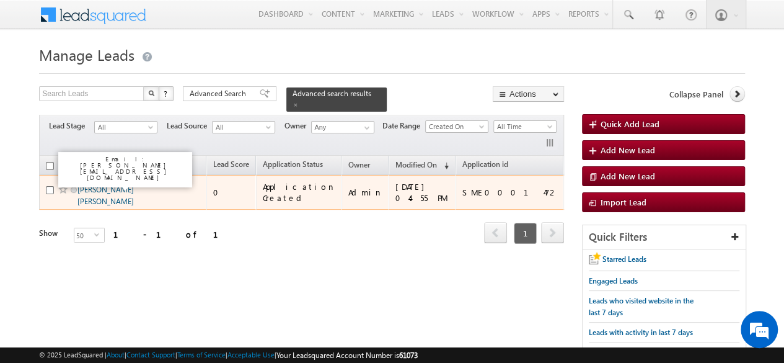
click at [92, 185] on link "[PERSON_NAME] [PERSON_NAME]" at bounding box center [105, 195] width 56 height 21
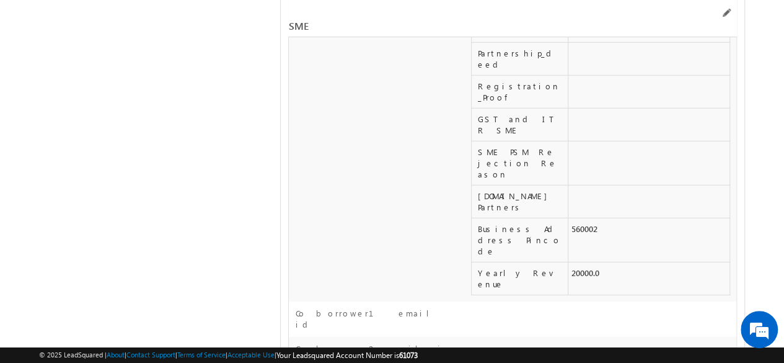
scroll to position [20572, 0]
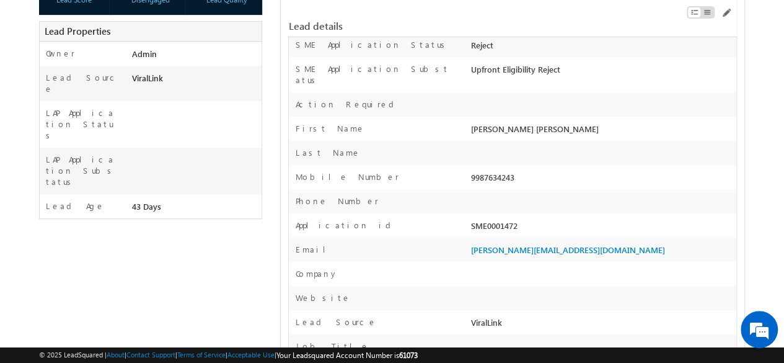
scroll to position [271, 0]
click at [504, 219] on div "SME0001472" at bounding box center [602, 227] width 268 height 17
copy div "SME0001472"
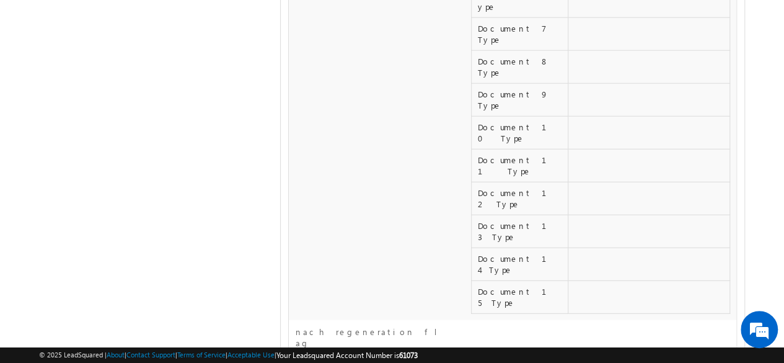
scroll to position [21565, 0]
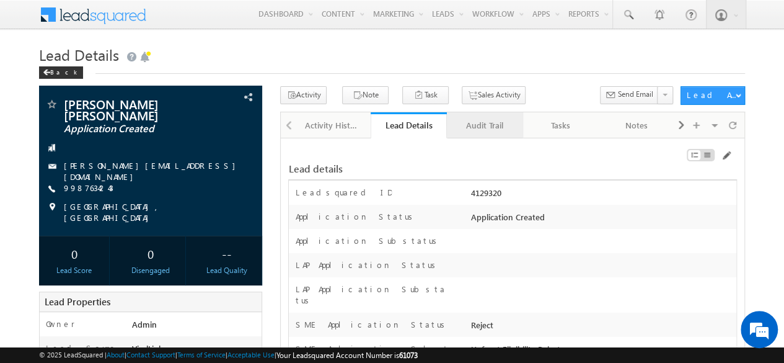
click at [480, 118] on div "Audit Trail" at bounding box center [484, 125] width 55 height 15
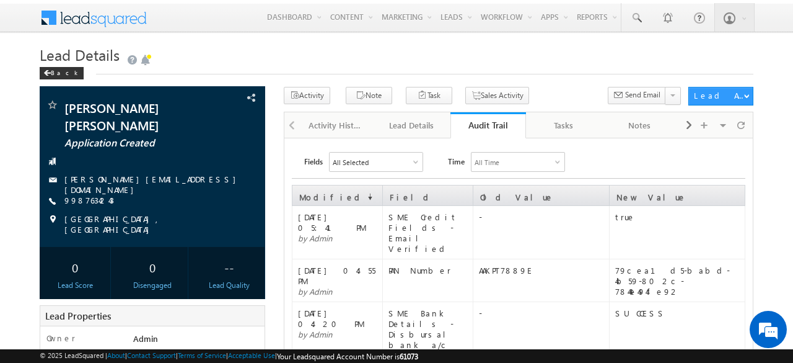
click at [622, 219] on div "true" at bounding box center [679, 216] width 129 height 11
click at [413, 118] on div "Lead Details" at bounding box center [411, 125] width 55 height 15
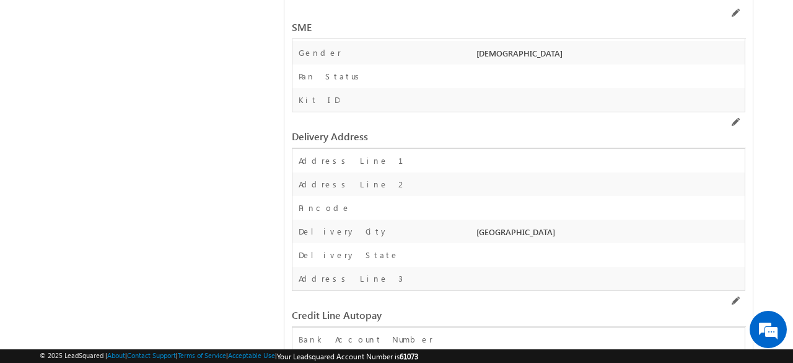
scroll to position [16335, 0]
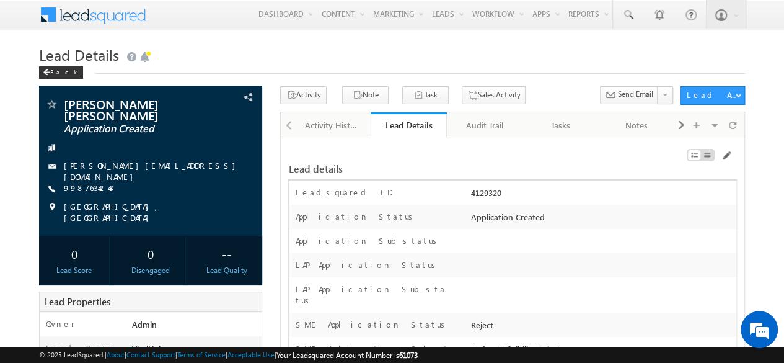
click at [455, 155] on div "Lead details" at bounding box center [512, 163] width 449 height 24
click at [636, 12] on link at bounding box center [628, 14] width 30 height 29
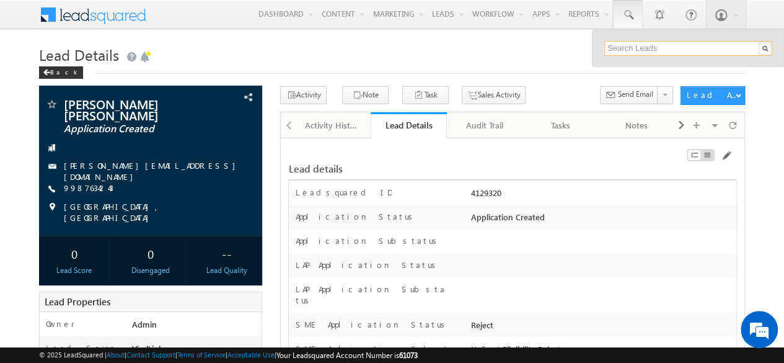
click at [654, 48] on input "text" at bounding box center [688, 48] width 168 height 15
paste input "SME0001536"
type input "SME0001536"
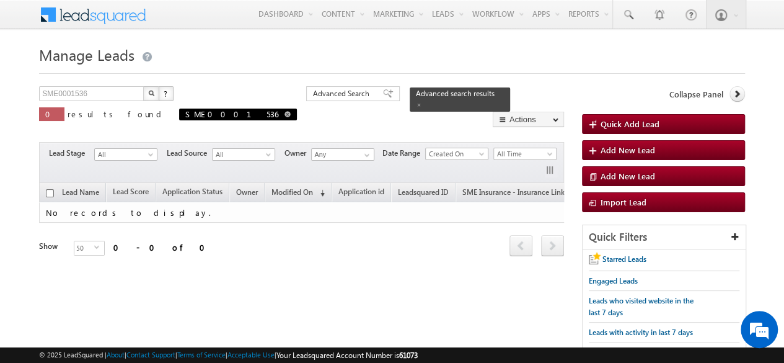
click at [284, 113] on span at bounding box center [287, 114] width 6 height 6
type input "Search Leads"
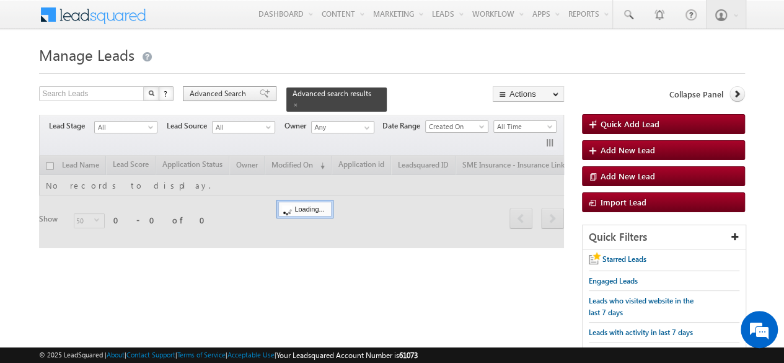
click at [218, 94] on span "Advanced Search" at bounding box center [220, 93] width 60 height 11
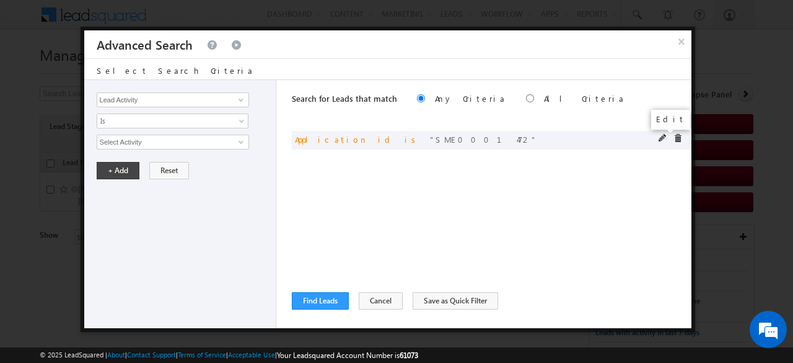
click at [664, 136] on span at bounding box center [663, 138] width 9 height 9
click at [191, 140] on input "SME0001472" at bounding box center [173, 141] width 152 height 15
paste input "536"
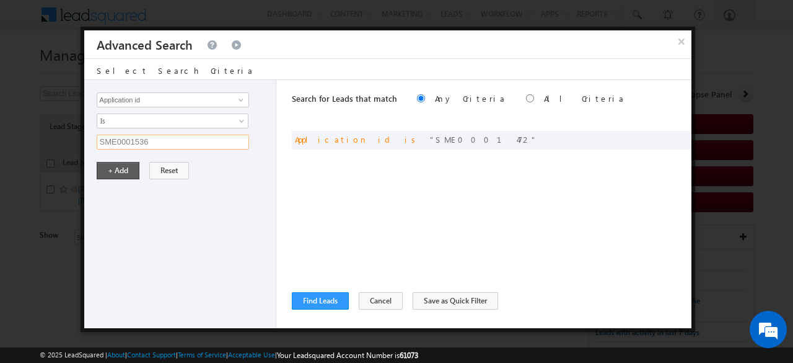
type input "SME0001536"
click at [113, 175] on button "+ Add" at bounding box center [118, 170] width 43 height 17
click at [314, 296] on button "Find Leads" at bounding box center [320, 300] width 57 height 17
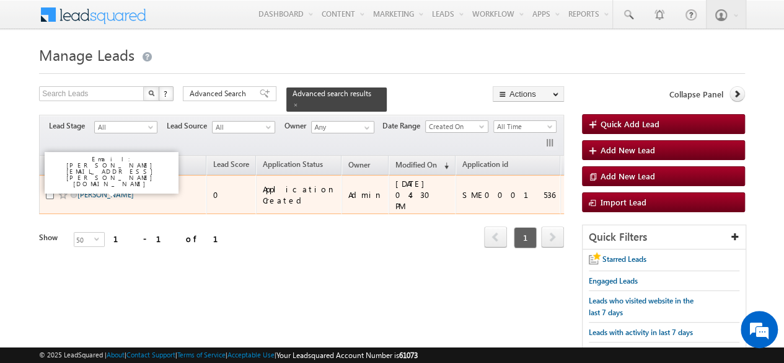
click at [105, 190] on link "INDRANI DORAI" at bounding box center [105, 194] width 56 height 9
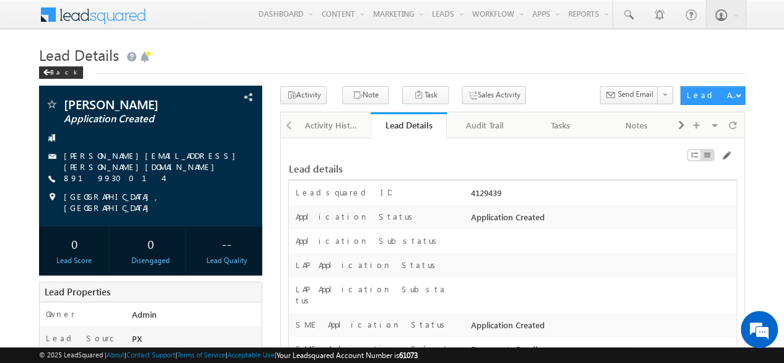
click at [473, 163] on div "Lead details" at bounding box center [435, 168] width 295 height 11
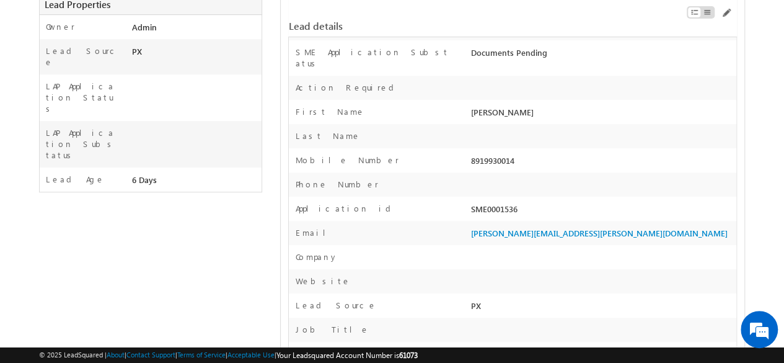
scroll to position [291, 0]
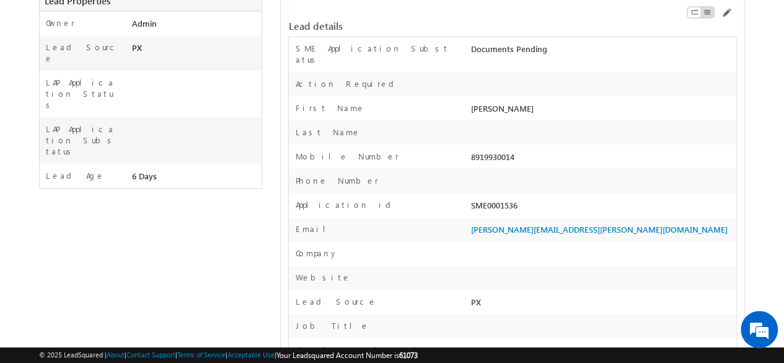
click at [473, 199] on div "SME0001536" at bounding box center [602, 207] width 268 height 17
click at [445, 199] on div "Application id" at bounding box center [378, 208] width 179 height 18
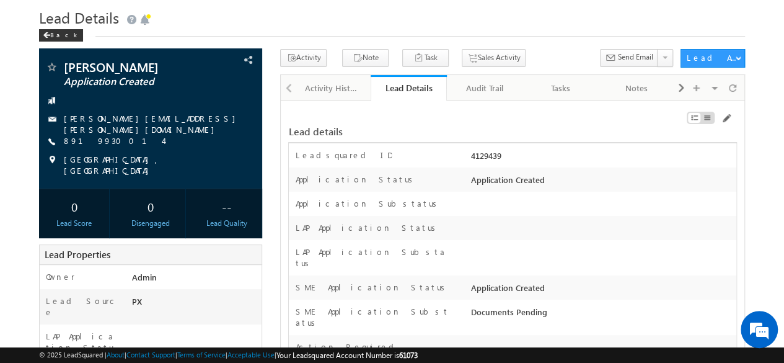
scroll to position [0, 0]
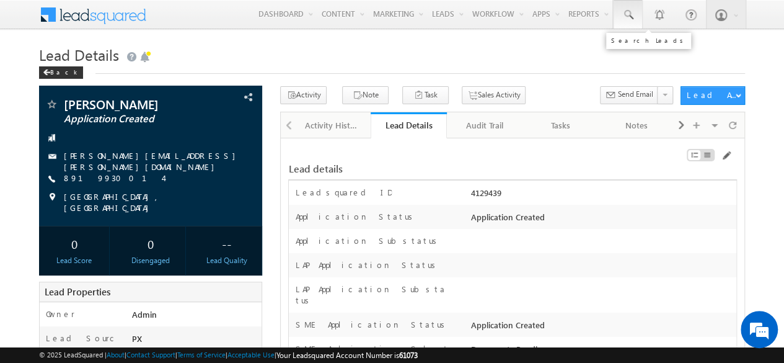
click at [626, 17] on span at bounding box center [628, 15] width 12 height 12
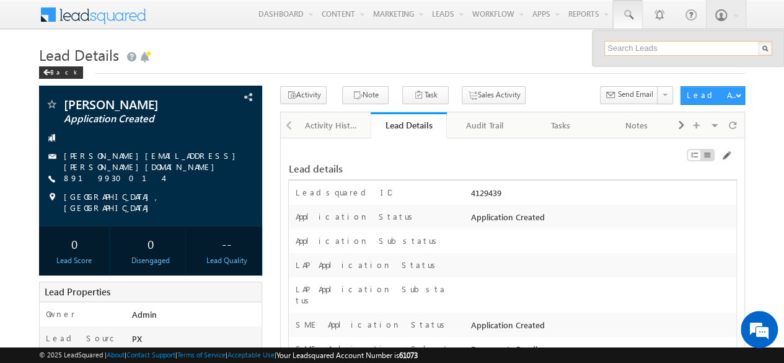
click at [654, 48] on input "text" at bounding box center [688, 48] width 168 height 15
paste input "SME0001535"
type input "SME0001535"
